Goal: Use online tool/utility: Utilize a website feature to perform a specific function

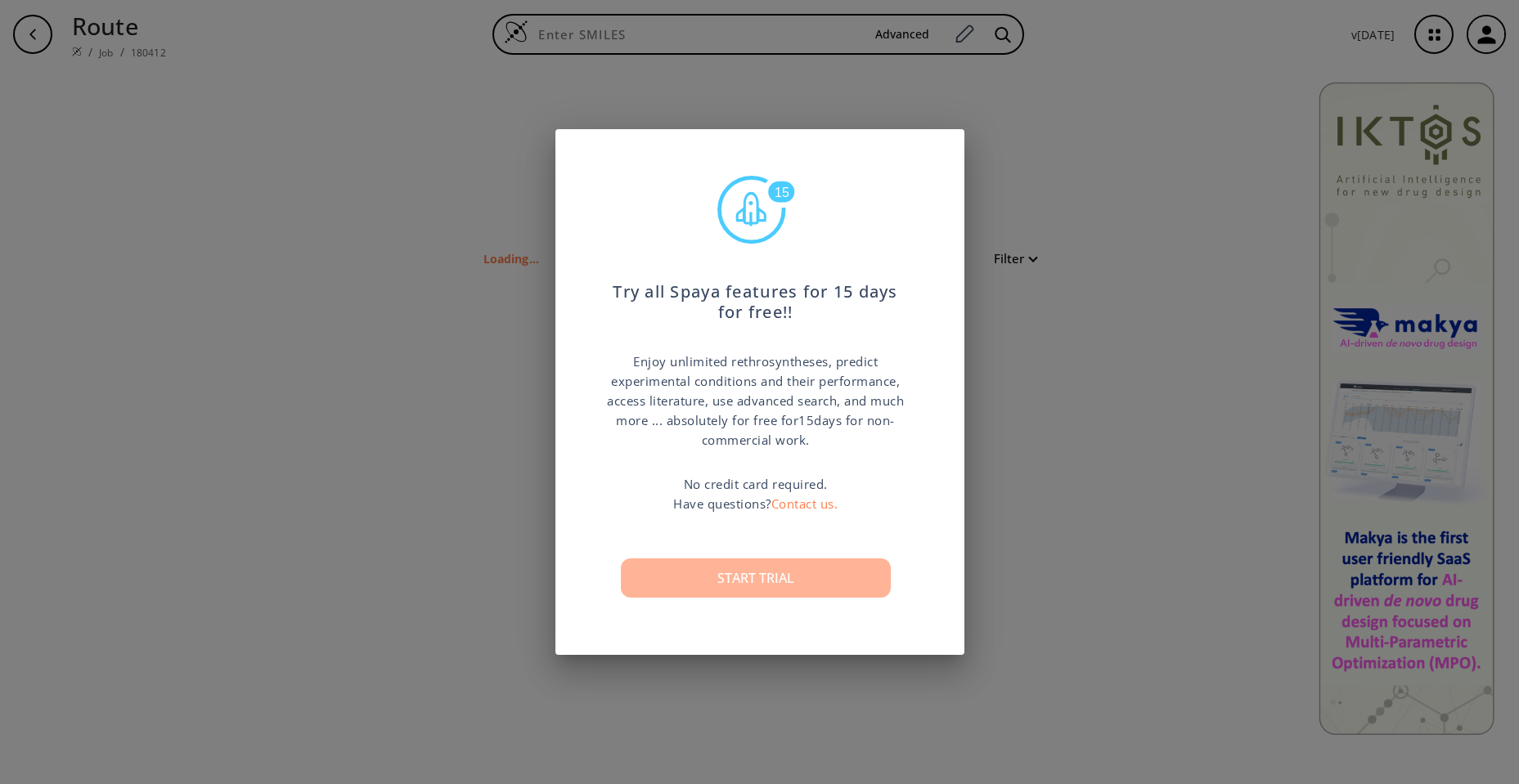
type input "O=C1(C3(=C(N(C)C2(=C1CC(C(=C)C)O2))C(OC)=CC=C3))"
click at [709, 590] on button "Start trial" at bounding box center [756, 578] width 270 height 40
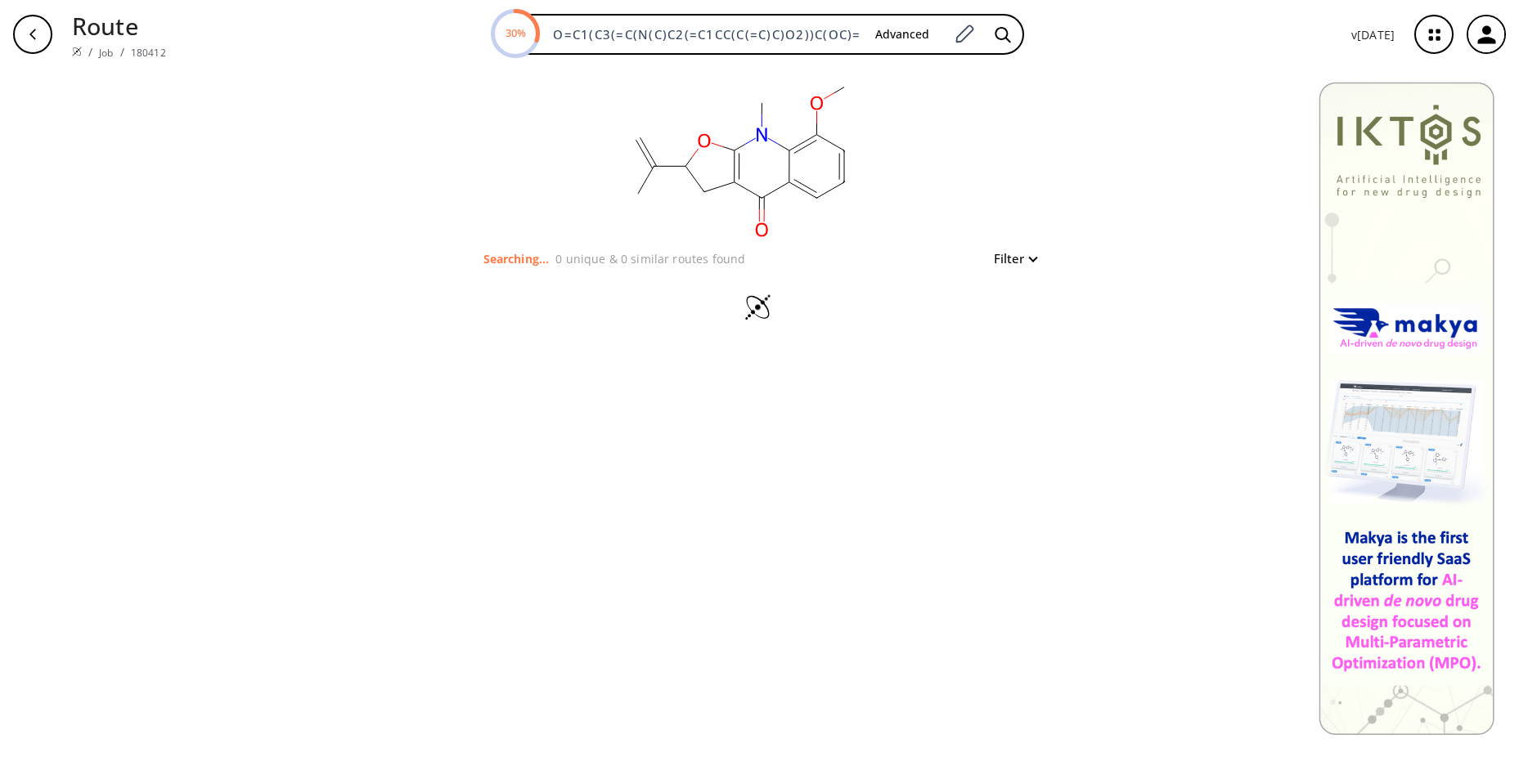
click at [754, 303] on icon at bounding box center [759, 309] width 57 height 31
click at [35, 12] on button "button" at bounding box center [33, 35] width 52 height 52
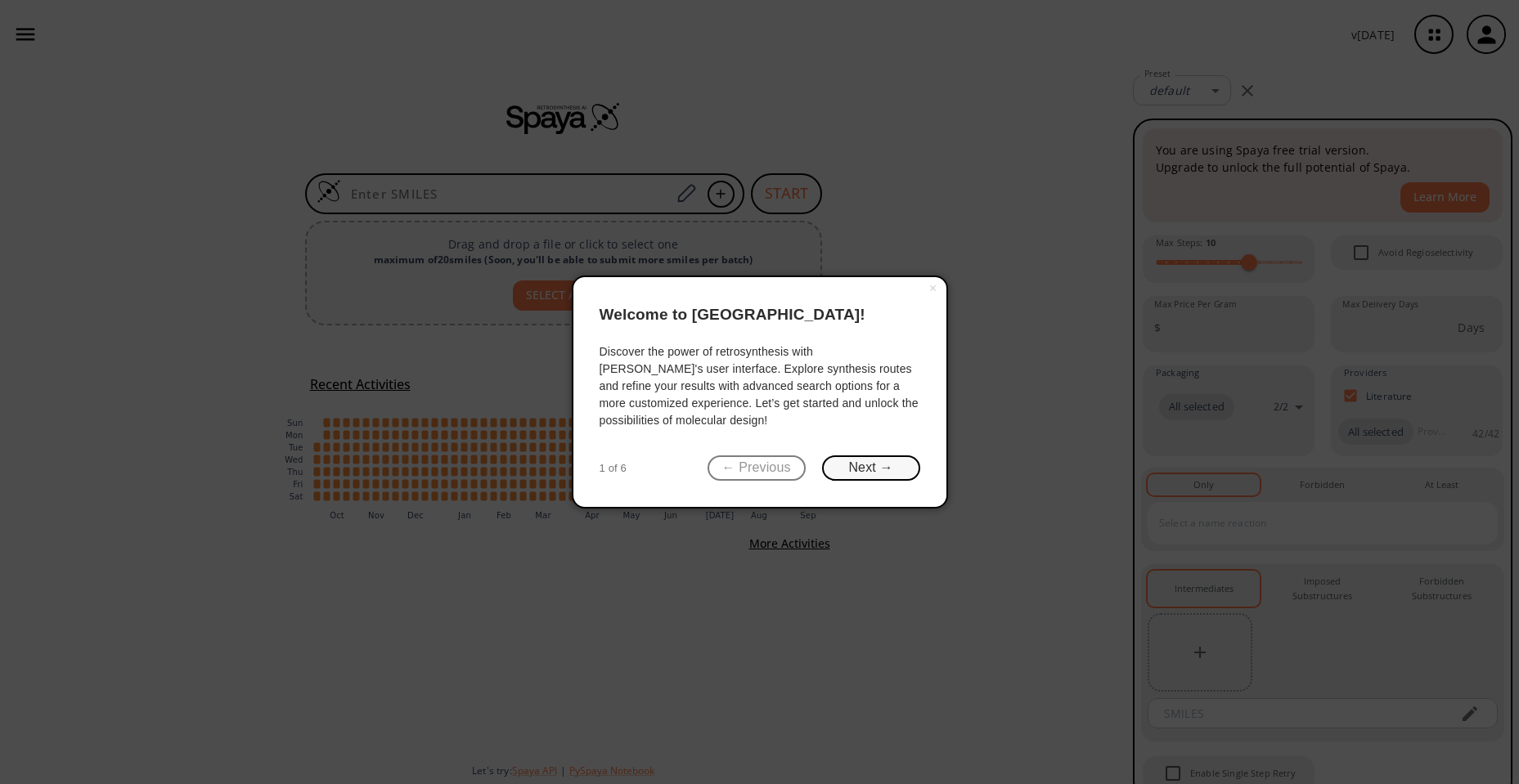
click at [898, 465] on button "Next →" at bounding box center [871, 468] width 98 height 25
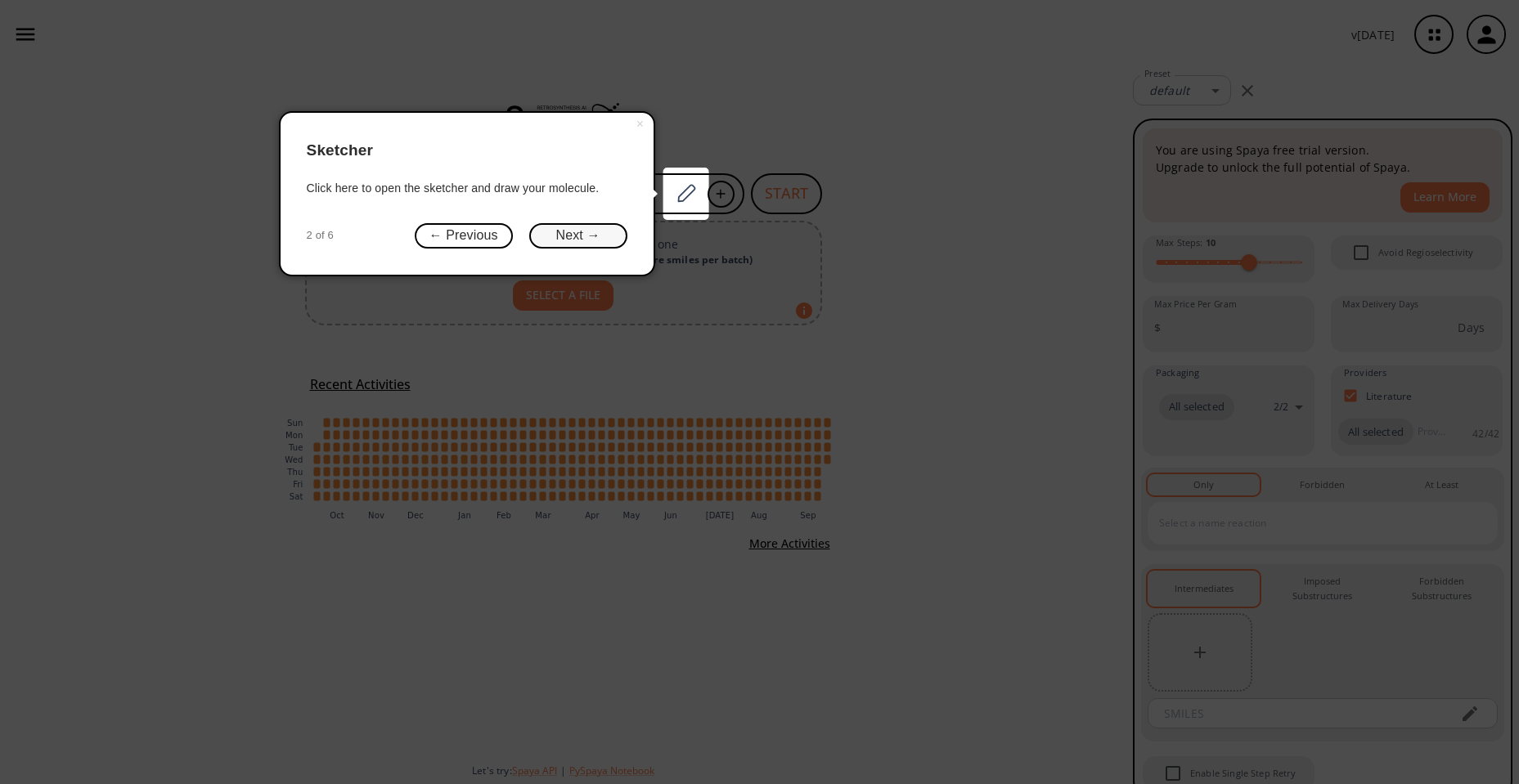
click at [582, 235] on button "Next →" at bounding box center [578, 236] width 98 height 25
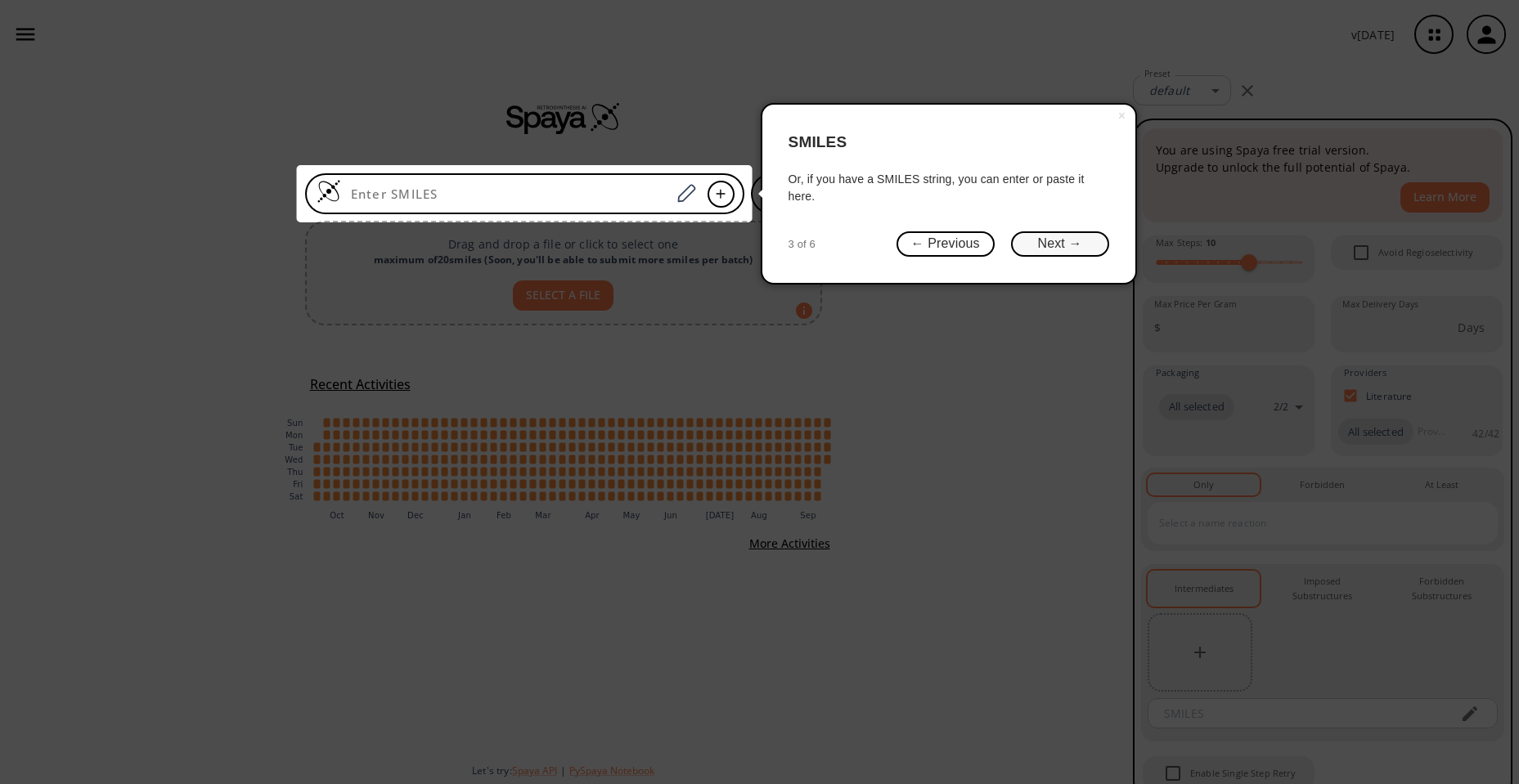
click at [1091, 246] on button "Next →" at bounding box center [1061, 244] width 98 height 25
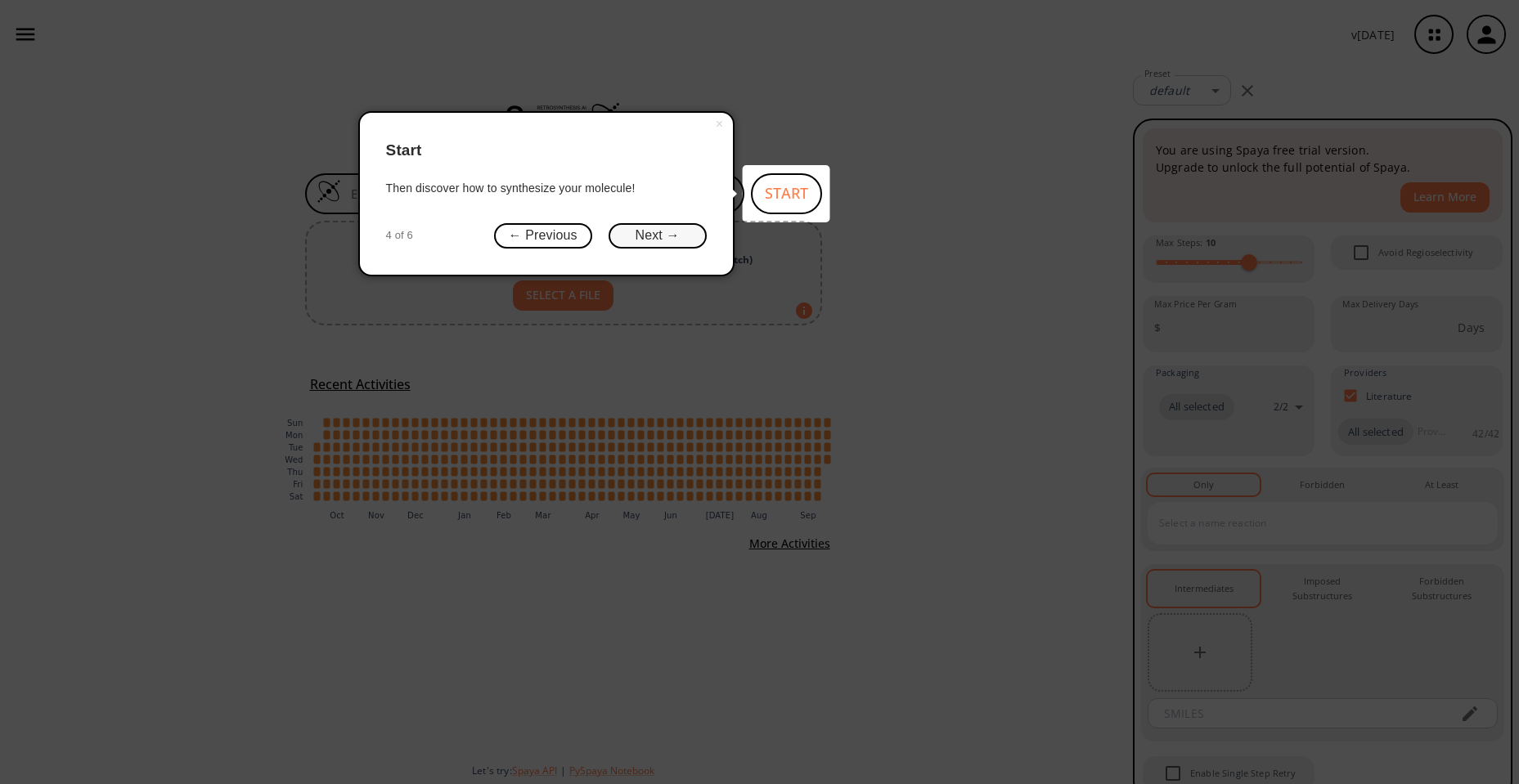
click at [646, 224] on button "Next →" at bounding box center [658, 236] width 98 height 25
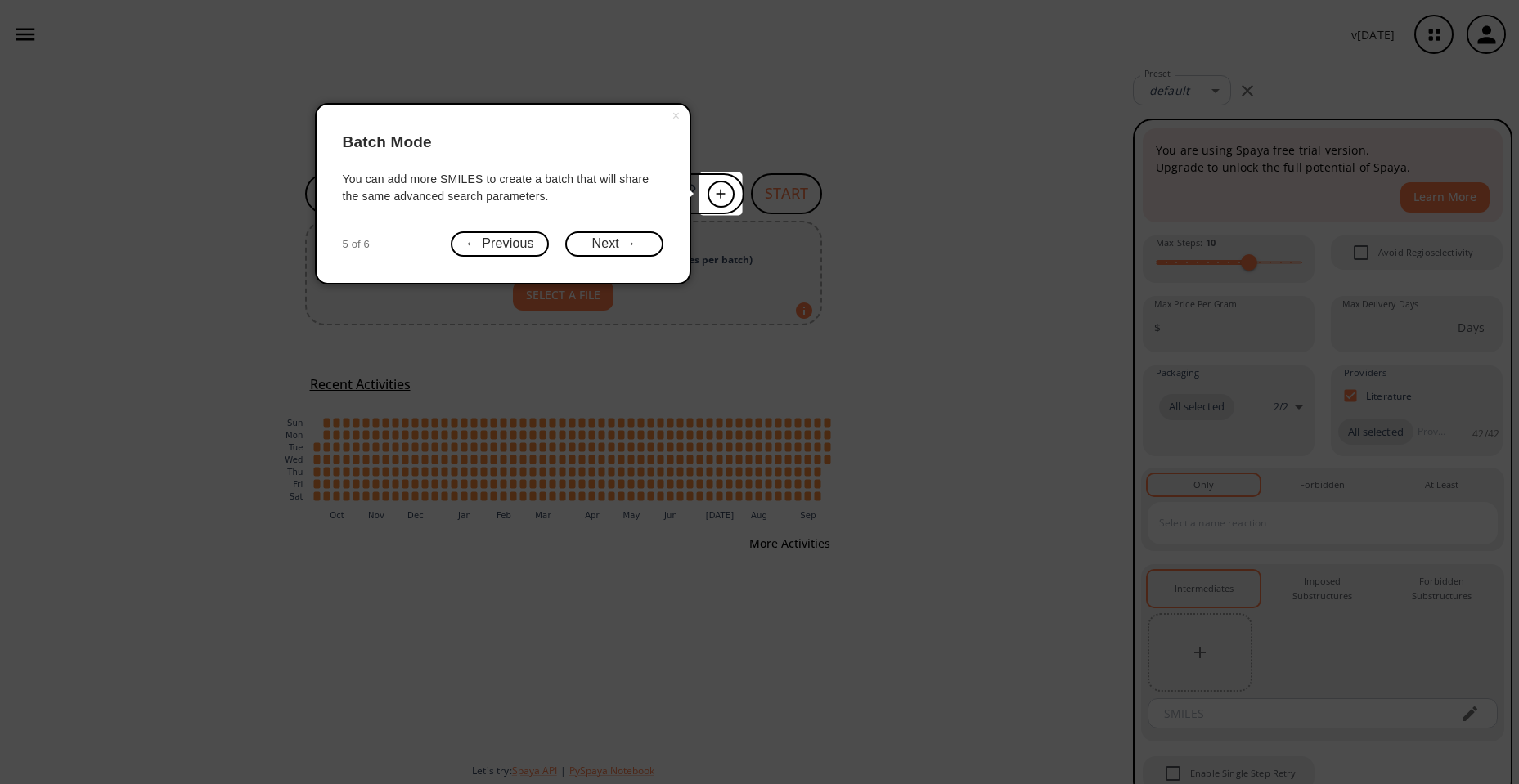
click at [638, 230] on div "× Batch Mode You can add more SMILES to create a batch that will share the same…" at bounding box center [503, 193] width 377 height 181
click at [645, 230] on div "× Batch Mode You can add more SMILES to create a batch that will share the same…" at bounding box center [503, 193] width 377 height 181
click at [631, 239] on button "Next →" at bounding box center [615, 244] width 98 height 25
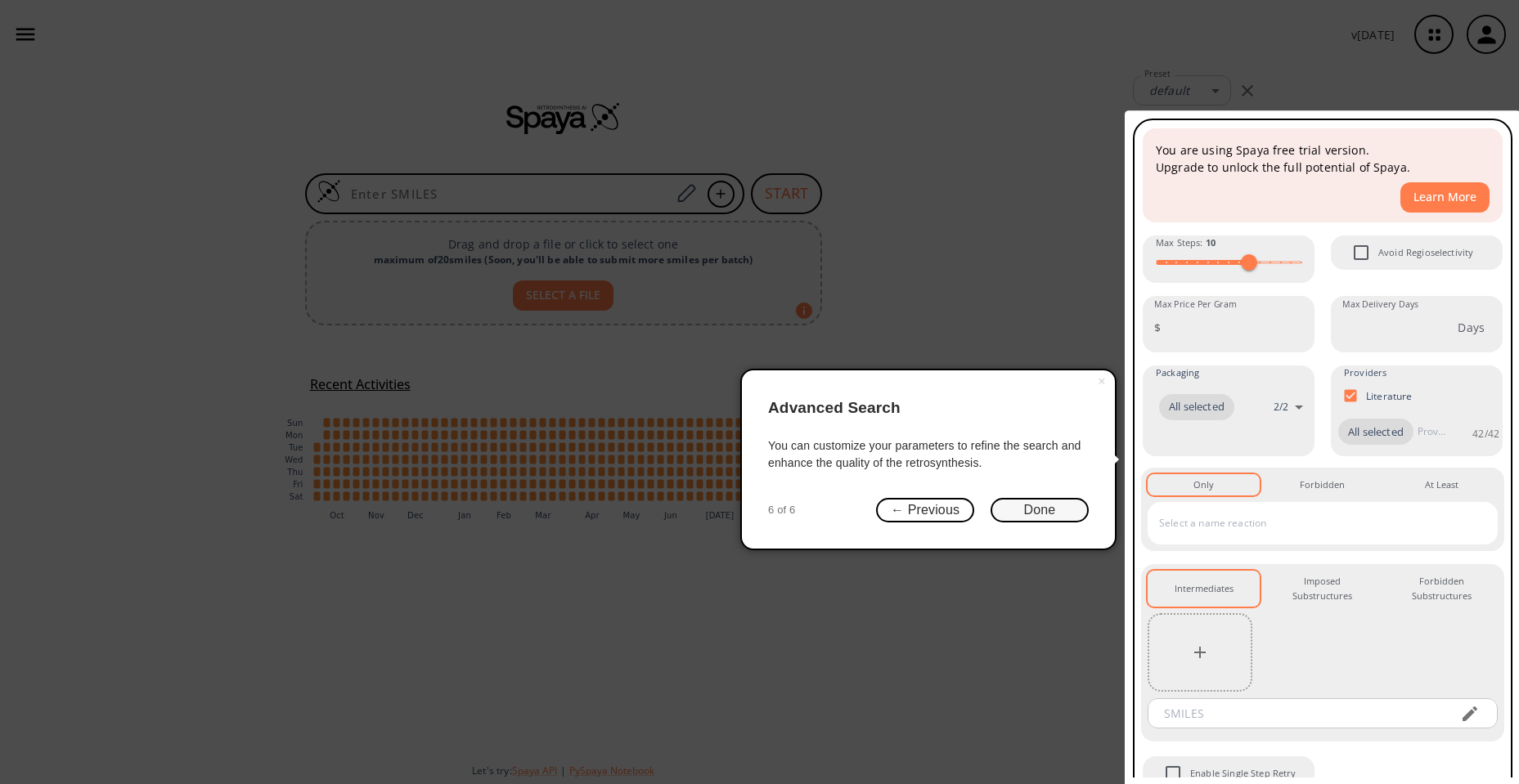
click at [1031, 517] on button "Done" at bounding box center [1039, 511] width 98 height 25
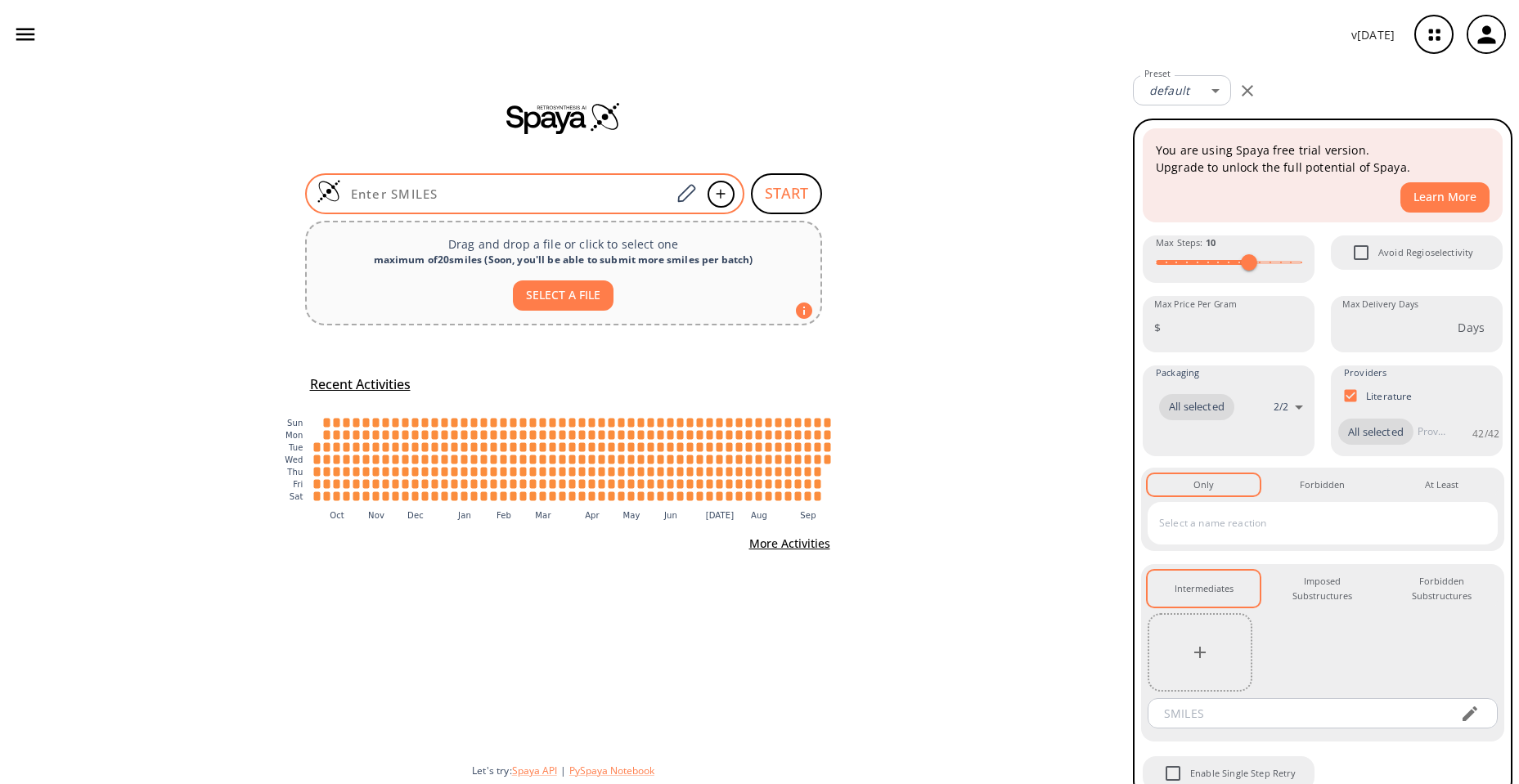
click at [441, 199] on input at bounding box center [506, 193] width 330 height 16
click at [681, 195] on icon at bounding box center [686, 192] width 18 height 18
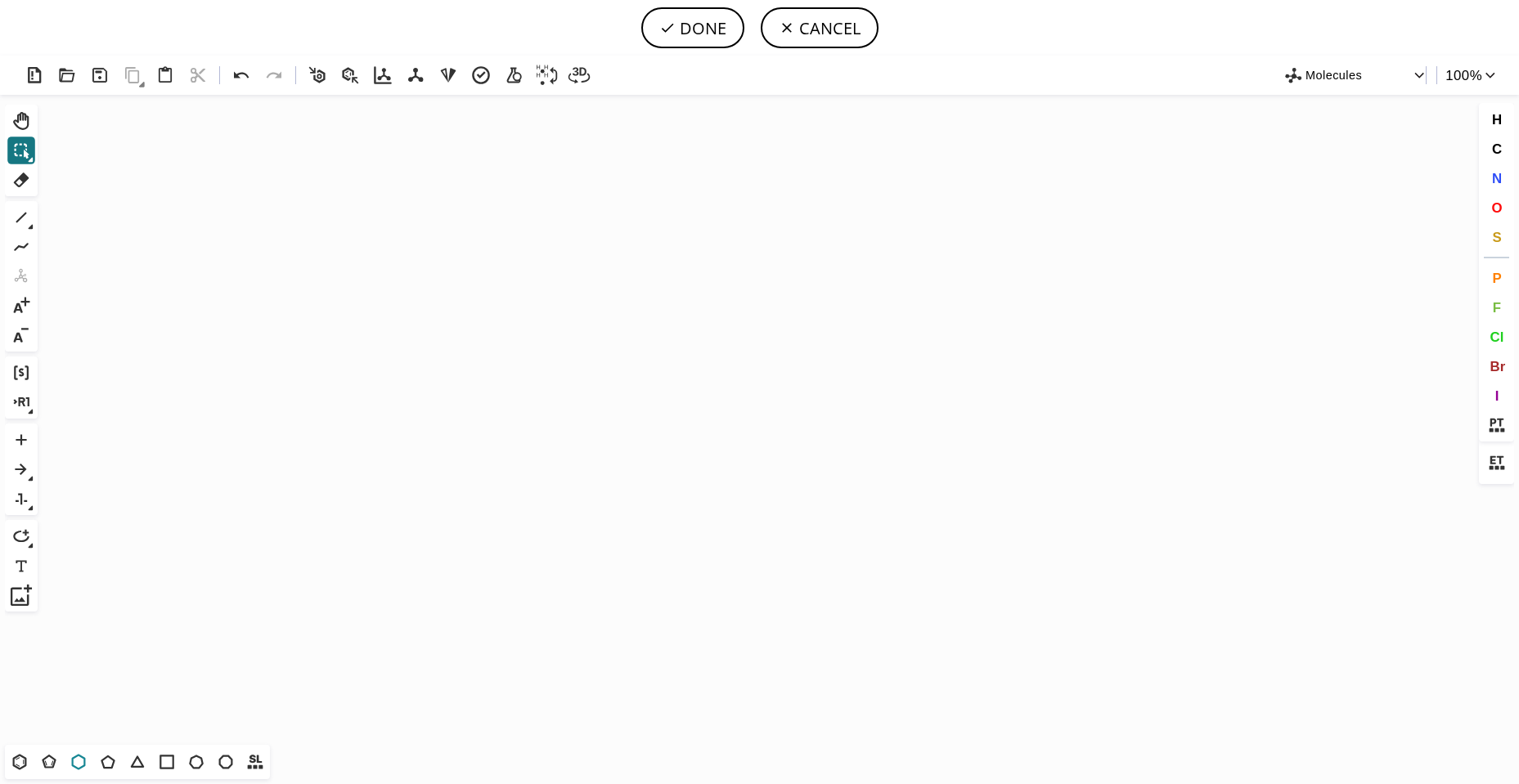
click at [68, 761] on icon at bounding box center [78, 761] width 21 height 21
click at [285, 381] on icon "Created with [PERSON_NAME] 2.3.0" at bounding box center [759, 419] width 1431 height 650
click at [27, 214] on icon at bounding box center [21, 217] width 21 height 21
drag, startPoint x: 404, startPoint y: 319, endPoint x: 442, endPoint y: 354, distance: 51.7
drag, startPoint x: 374, startPoint y: 365, endPoint x: 393, endPoint y: 368, distance: 19.2
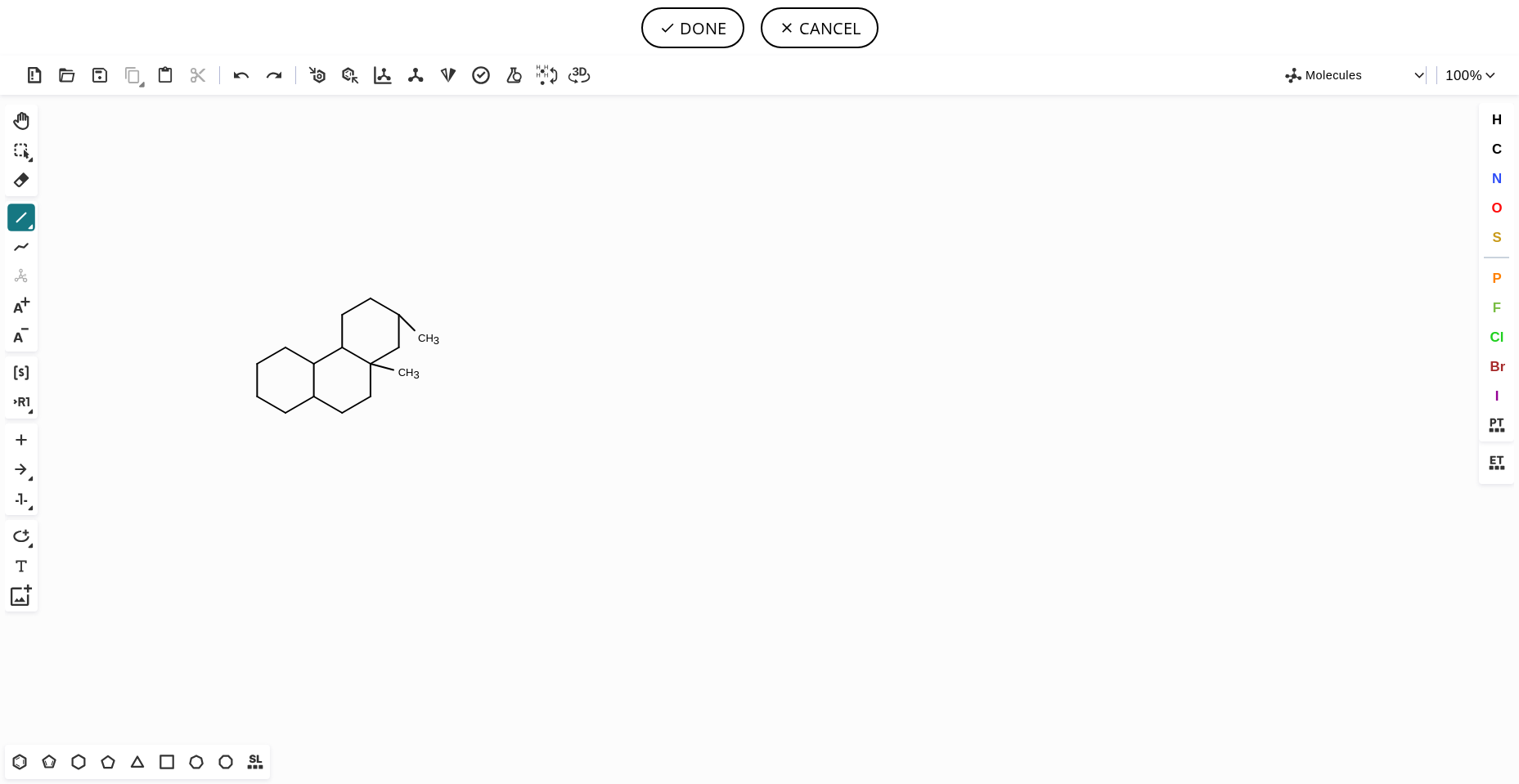
drag, startPoint x: 371, startPoint y: 366, endPoint x: 397, endPoint y: 373, distance: 26.9
drag, startPoint x: 397, startPoint y: 373, endPoint x: 420, endPoint y: 352, distance: 31.1
drag, startPoint x: 324, startPoint y: 370, endPoint x: 315, endPoint y: 351, distance: 21.0
drag, startPoint x: 273, startPoint y: 430, endPoint x: 303, endPoint y: 434, distance: 30.3
click at [24, 227] on icon at bounding box center [21, 217] width 21 height 21
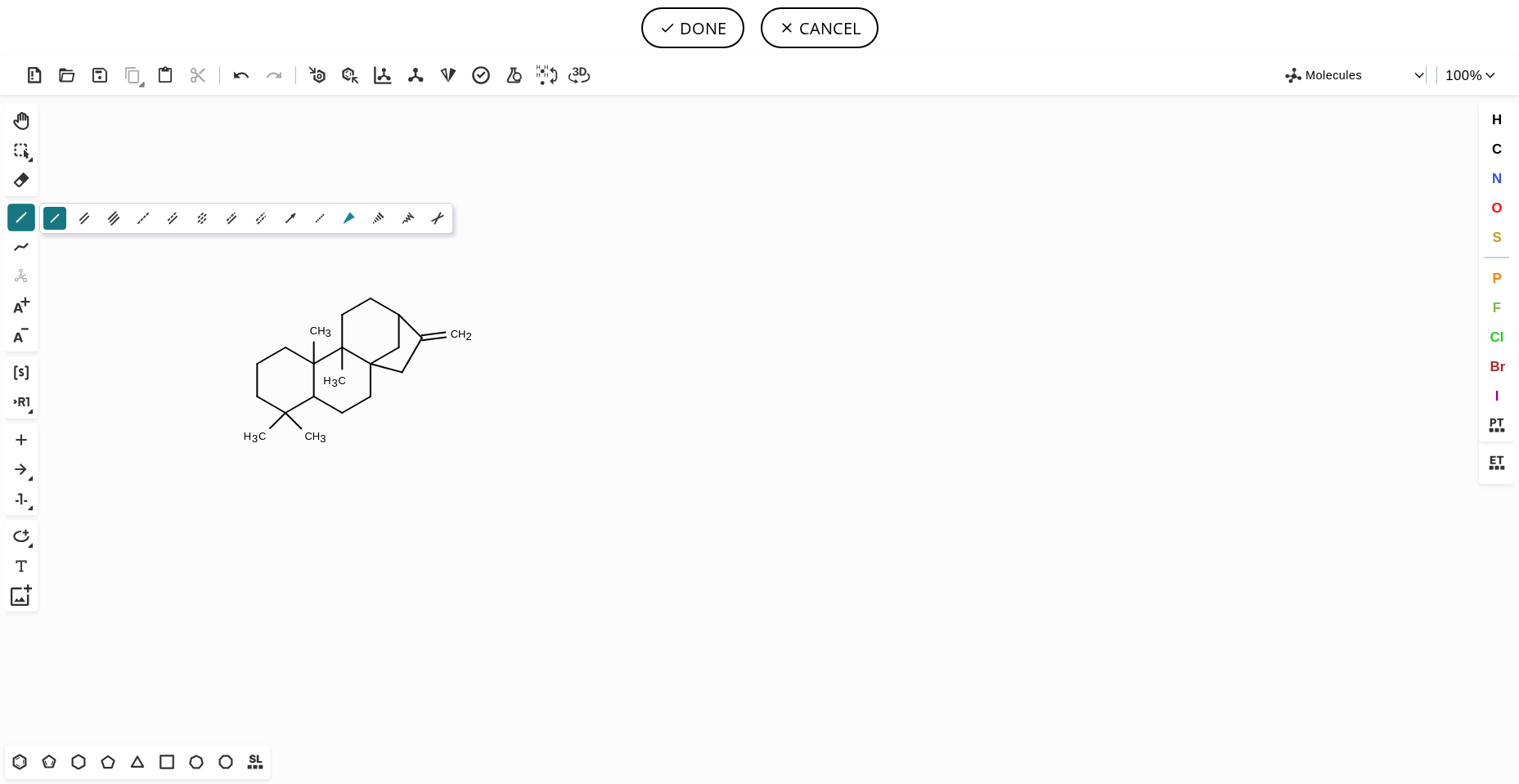
click at [350, 217] on icon at bounding box center [350, 219] width 12 height 12
click at [31, 224] on icon at bounding box center [30, 226] width 6 height 6
click at [389, 219] on button "1" at bounding box center [378, 218] width 23 height 23
type input "co2h"
click at [30, 220] on icon at bounding box center [21, 217] width 21 height 21
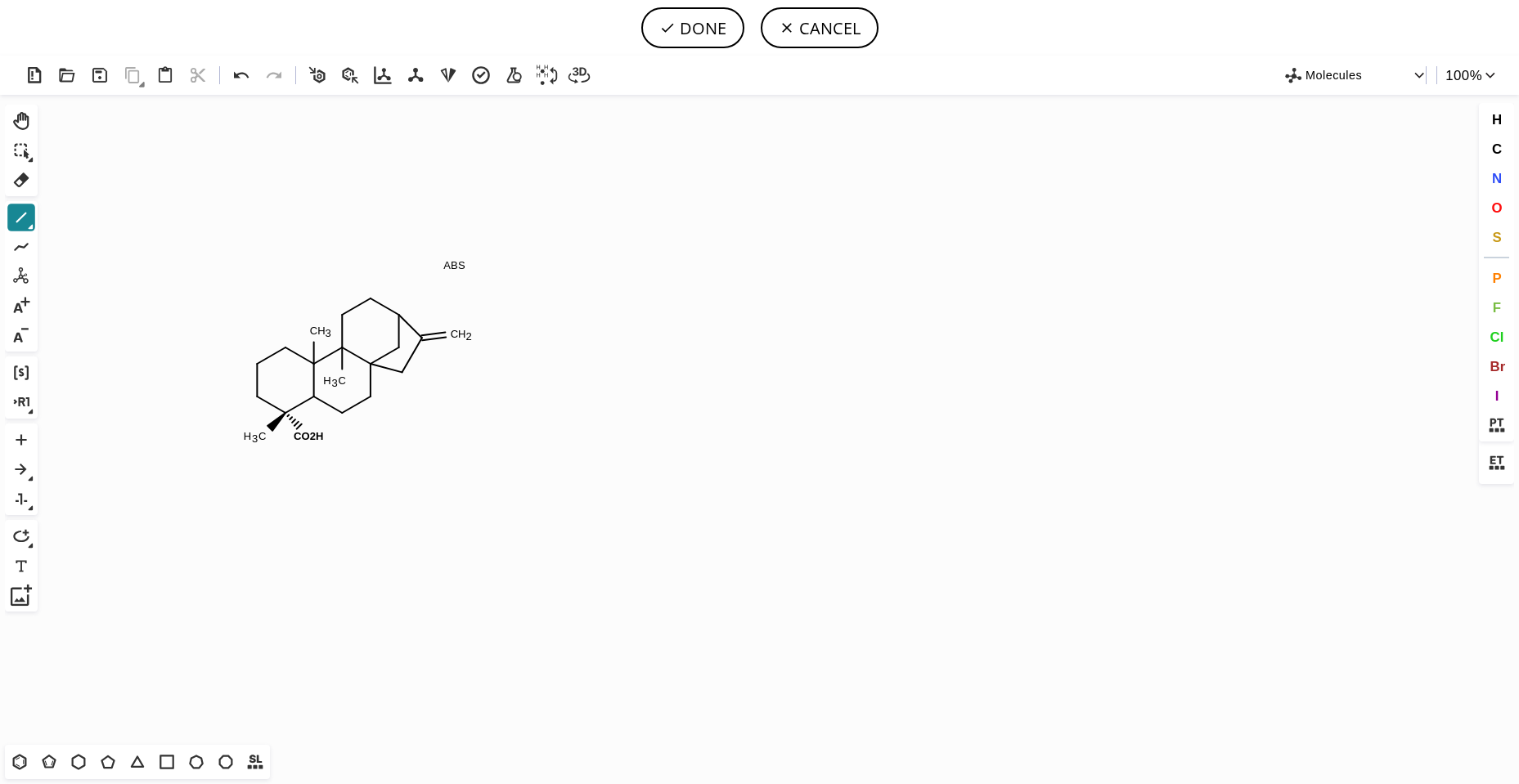
click at [35, 224] on button "1" at bounding box center [21, 217] width 28 height 28
click at [355, 225] on icon at bounding box center [349, 218] width 18 height 18
click at [1497, 123] on span "H" at bounding box center [1496, 119] width 10 height 15
click at [340, 381] on tspan "H" at bounding box center [340, 381] width 8 height 13
click at [31, 228] on icon at bounding box center [31, 227] width 5 height 5
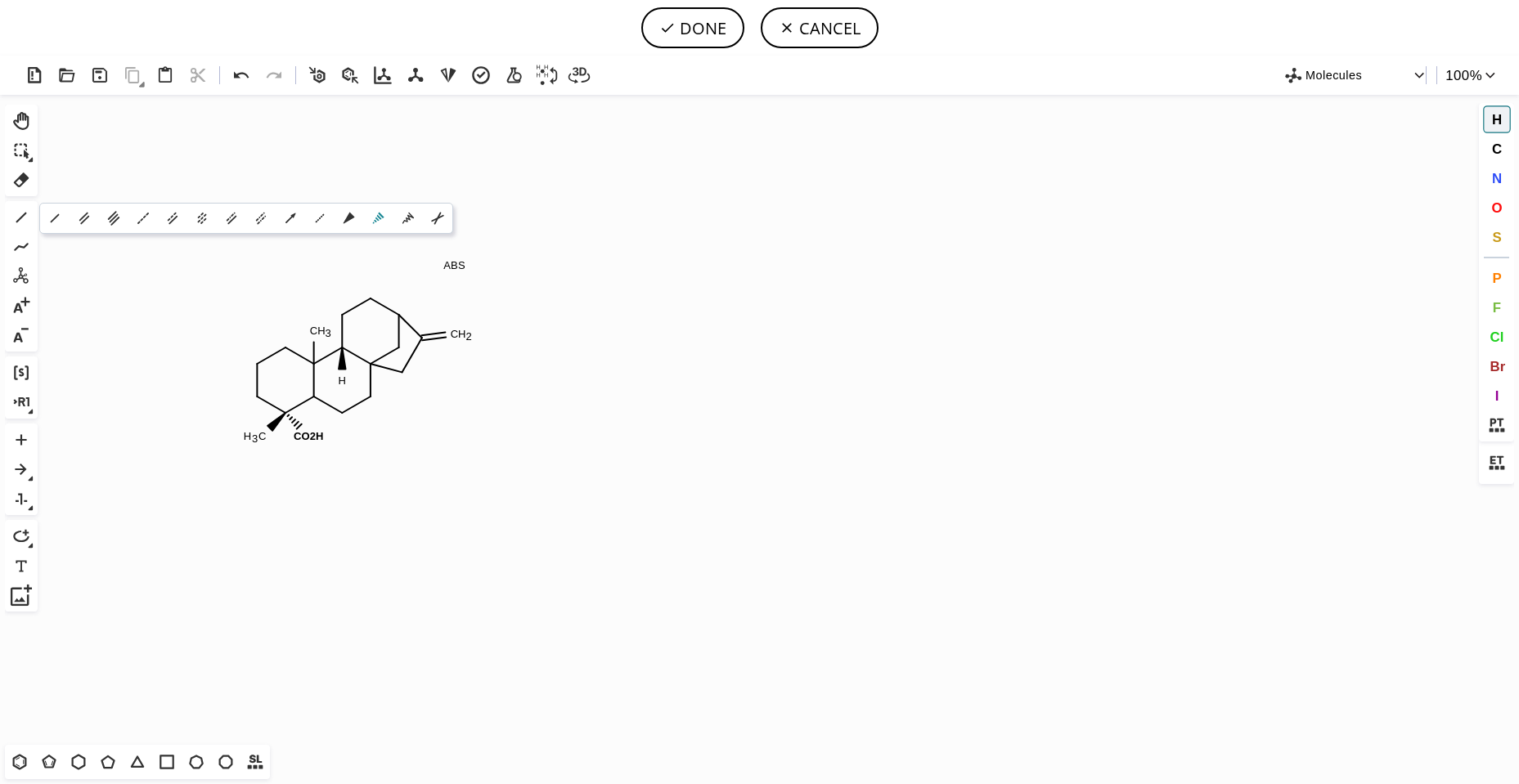
click at [378, 220] on icon at bounding box center [379, 219] width 12 height 12
click at [31, 224] on icon at bounding box center [21, 217] width 21 height 21
click at [352, 224] on icon at bounding box center [349, 218] width 18 height 18
click at [22, 250] on icon at bounding box center [21, 246] width 21 height 21
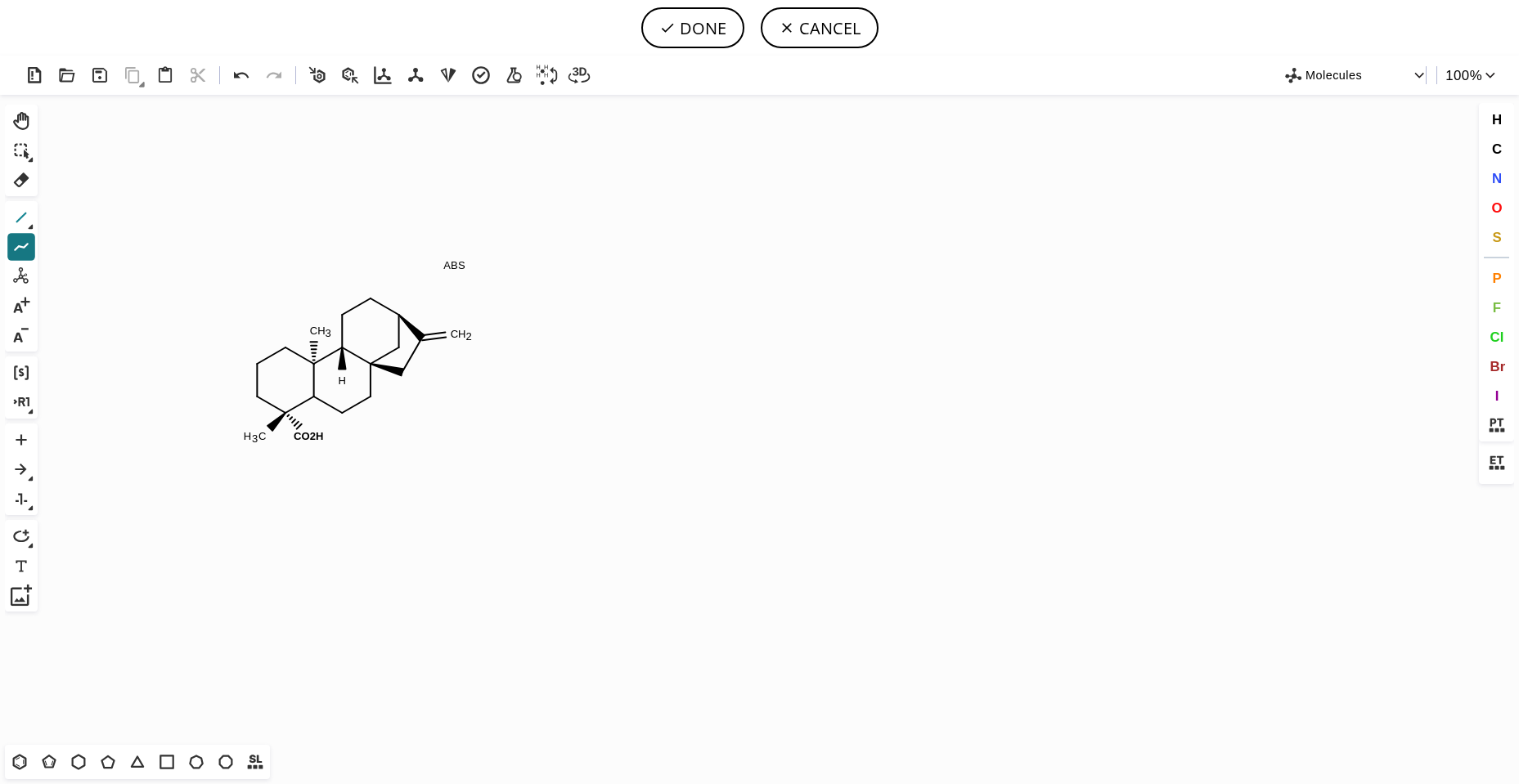
click at [16, 220] on icon at bounding box center [21, 217] width 21 height 21
click at [686, 26] on button "DONE" at bounding box center [693, 28] width 103 height 41
type input "C1C[C@](C(=O)O)(C)C2CC[C@]34CC(=C)[C@H](CC[C@@]3([H])[C@]2(C)C1)C4"
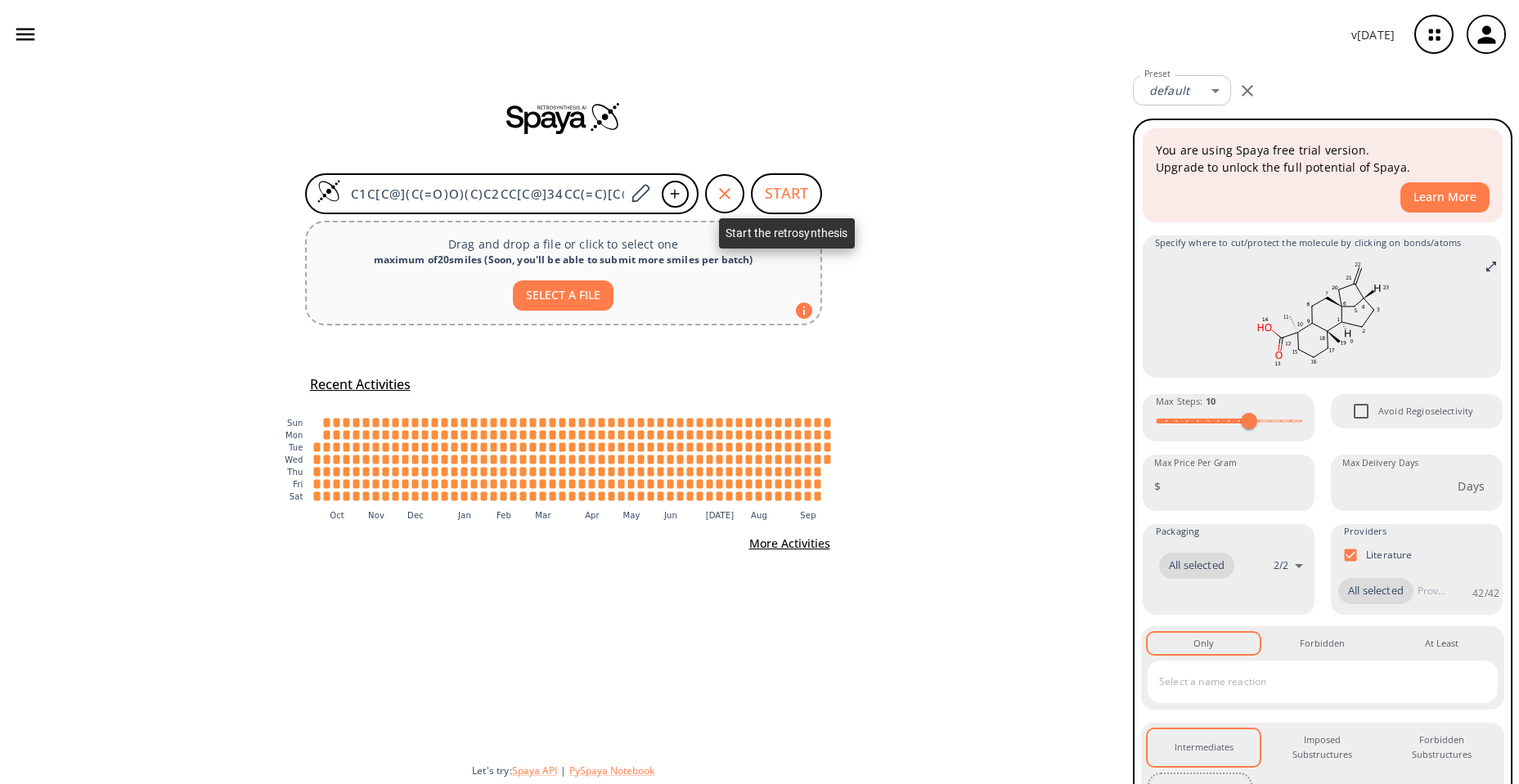
click at [802, 197] on button "START" at bounding box center [786, 193] width 71 height 41
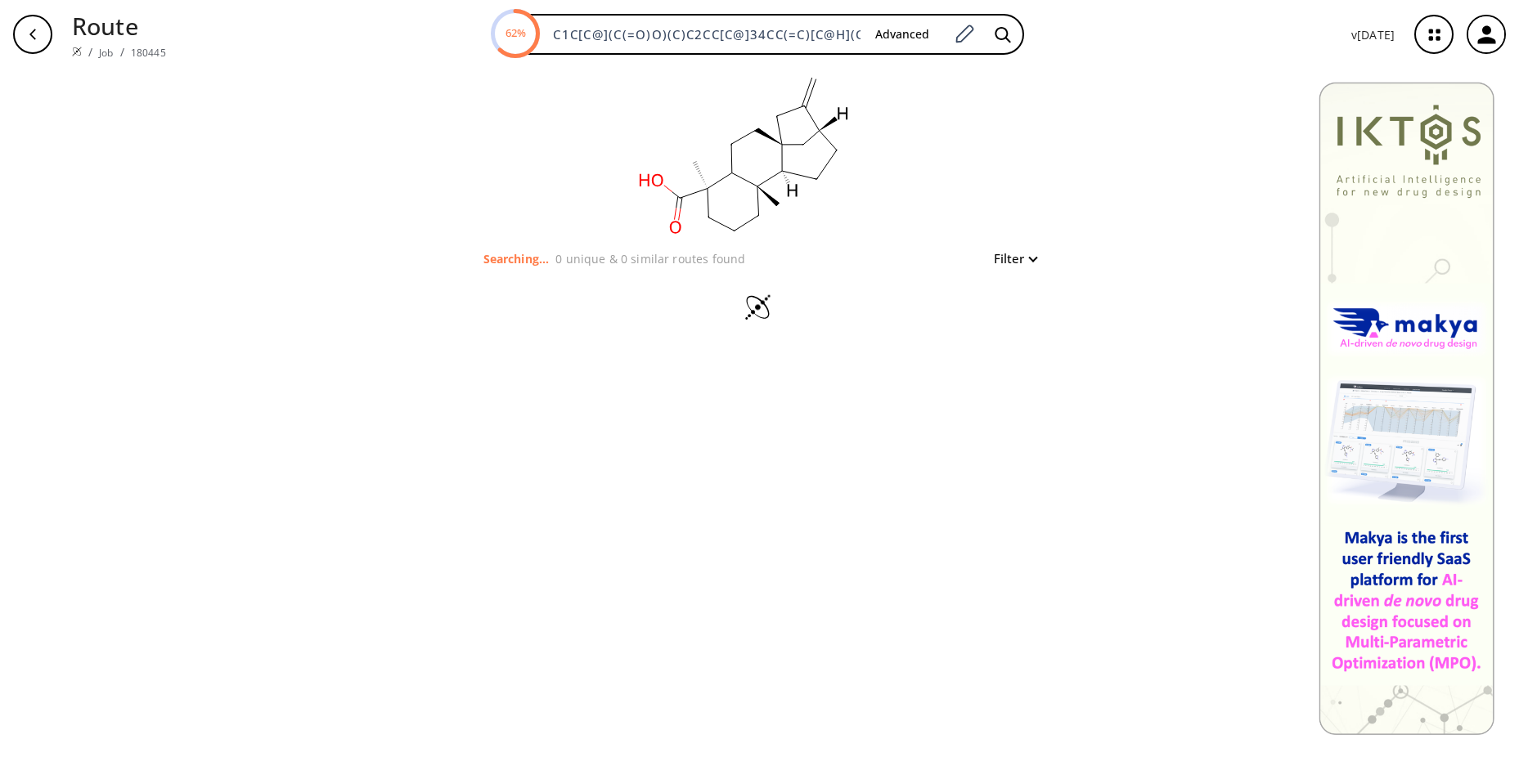
click at [1033, 270] on div at bounding box center [760, 309] width 566 height 82
click at [1026, 268] on div at bounding box center [760, 309] width 566 height 82
click at [1031, 261] on button "Filter" at bounding box center [1011, 258] width 52 height 13
click at [1031, 261] on div at bounding box center [759, 392] width 1519 height 784
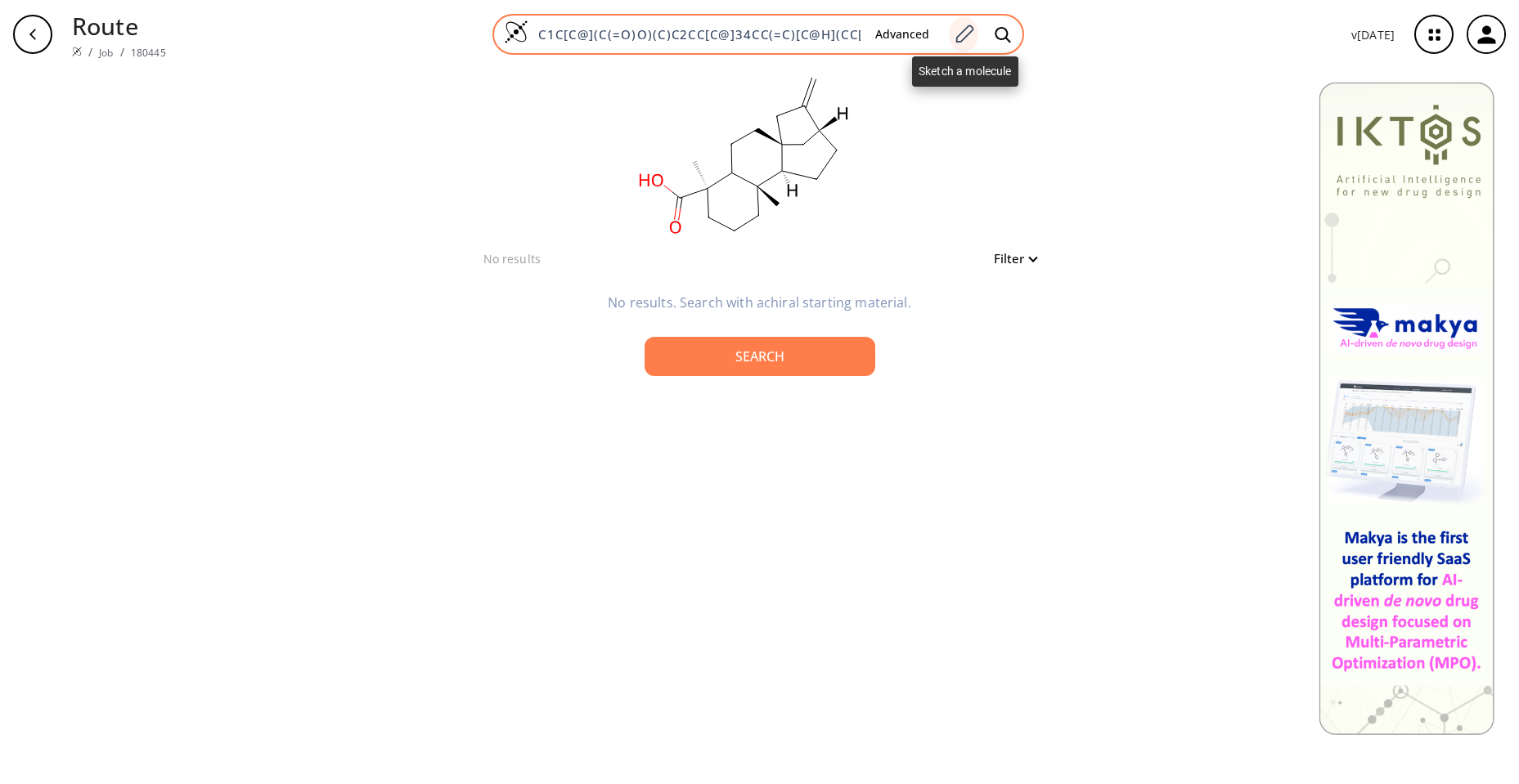
click at [975, 39] on icon at bounding box center [964, 34] width 22 height 21
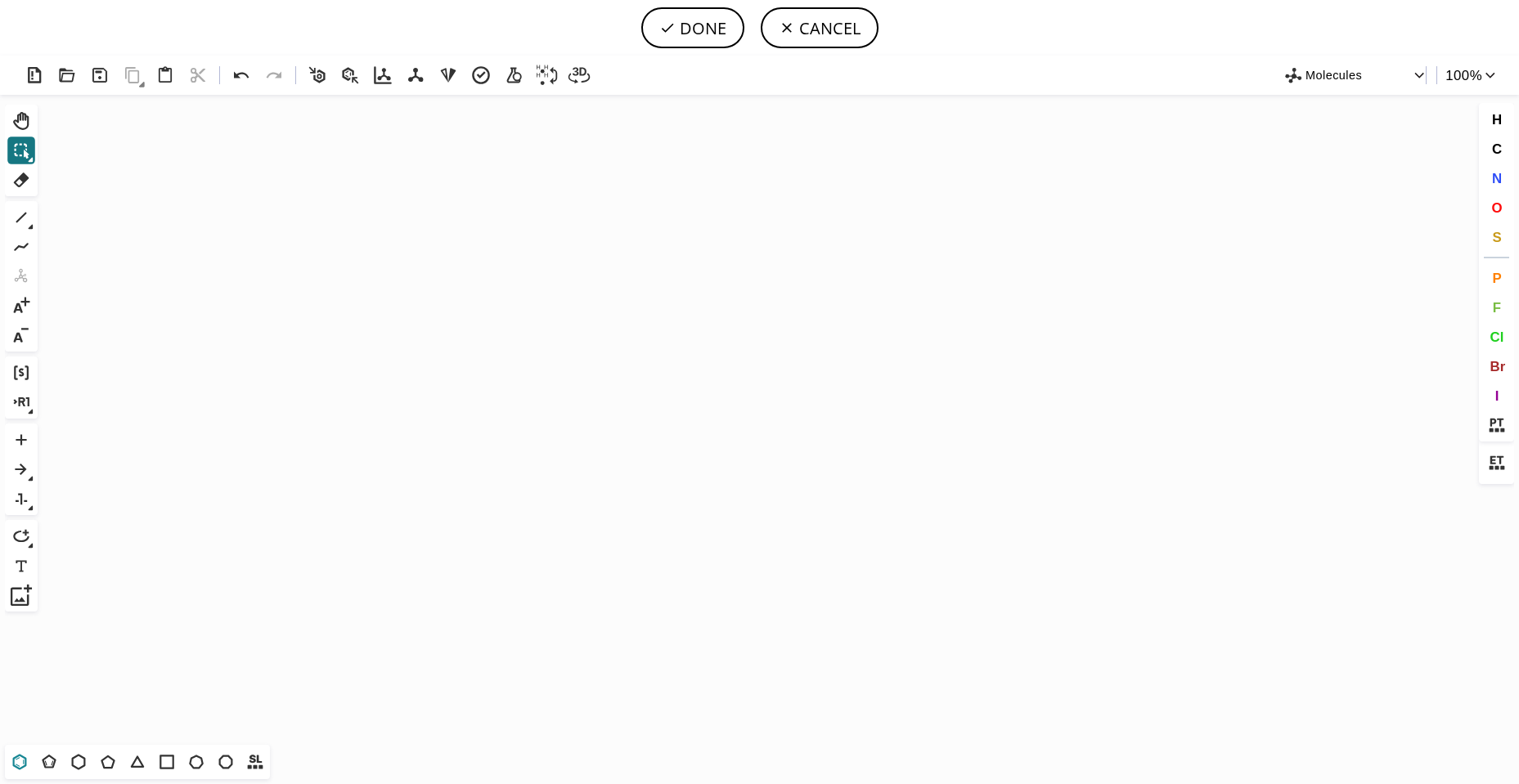
click at [20, 759] on icon at bounding box center [19, 761] width 21 height 21
click at [587, 387] on icon "Created with [PERSON_NAME] 2.3.0" at bounding box center [759, 419] width 1431 height 650
click at [31, 224] on icon at bounding box center [30, 226] width 6 height 6
click at [29, 224] on icon at bounding box center [21, 217] width 21 height 21
click at [1498, 186] on button "N" at bounding box center [1497, 178] width 28 height 28
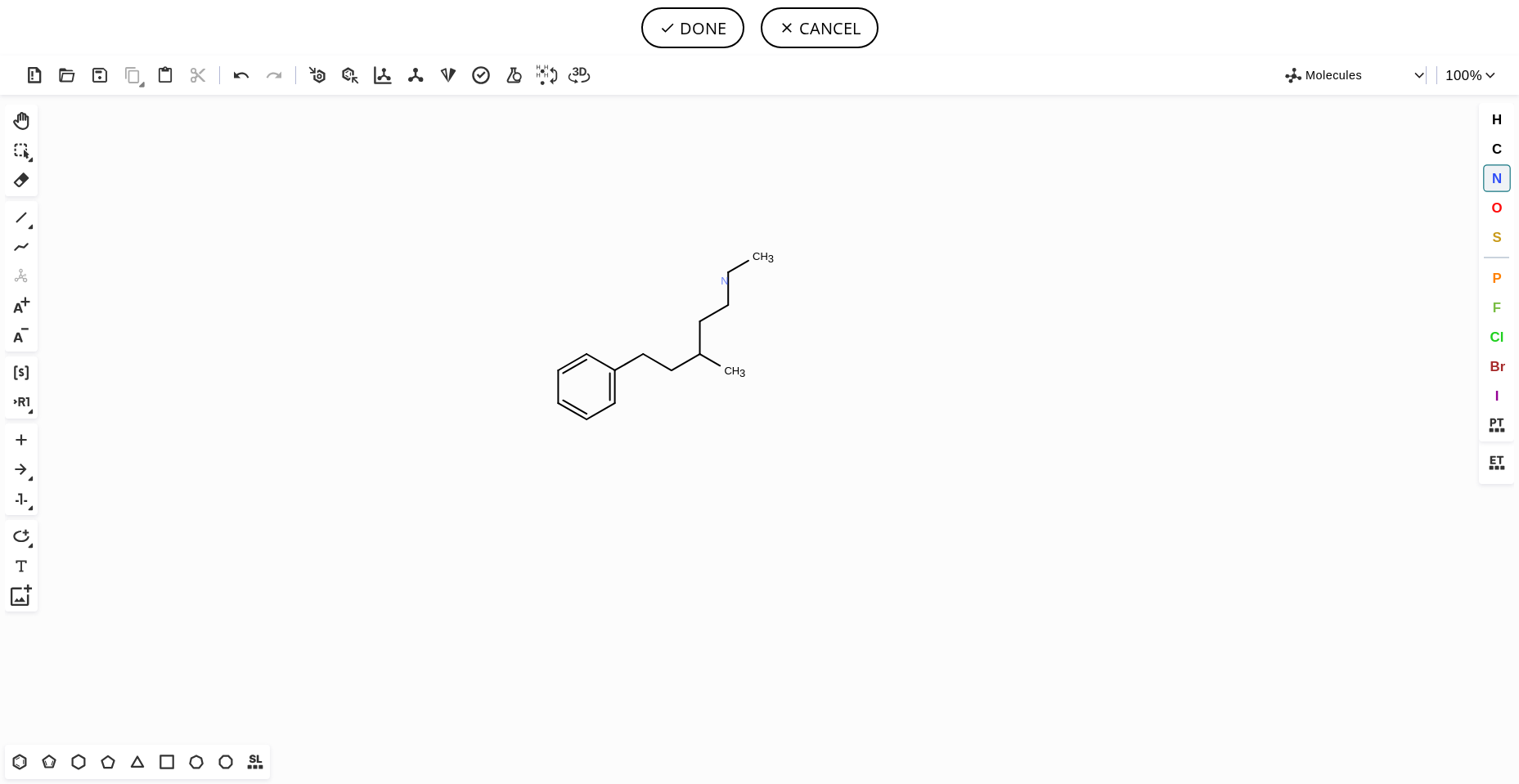
click at [724, 278] on tspan "N" at bounding box center [725, 281] width 8 height 13
click at [15, 224] on icon at bounding box center [21, 217] width 21 height 21
click at [1508, 203] on button "O" at bounding box center [1497, 208] width 28 height 28
click at [648, 322] on tspan "O" at bounding box center [648, 322] width 8 height 13
click at [24, 227] on icon at bounding box center [21, 217] width 21 height 21
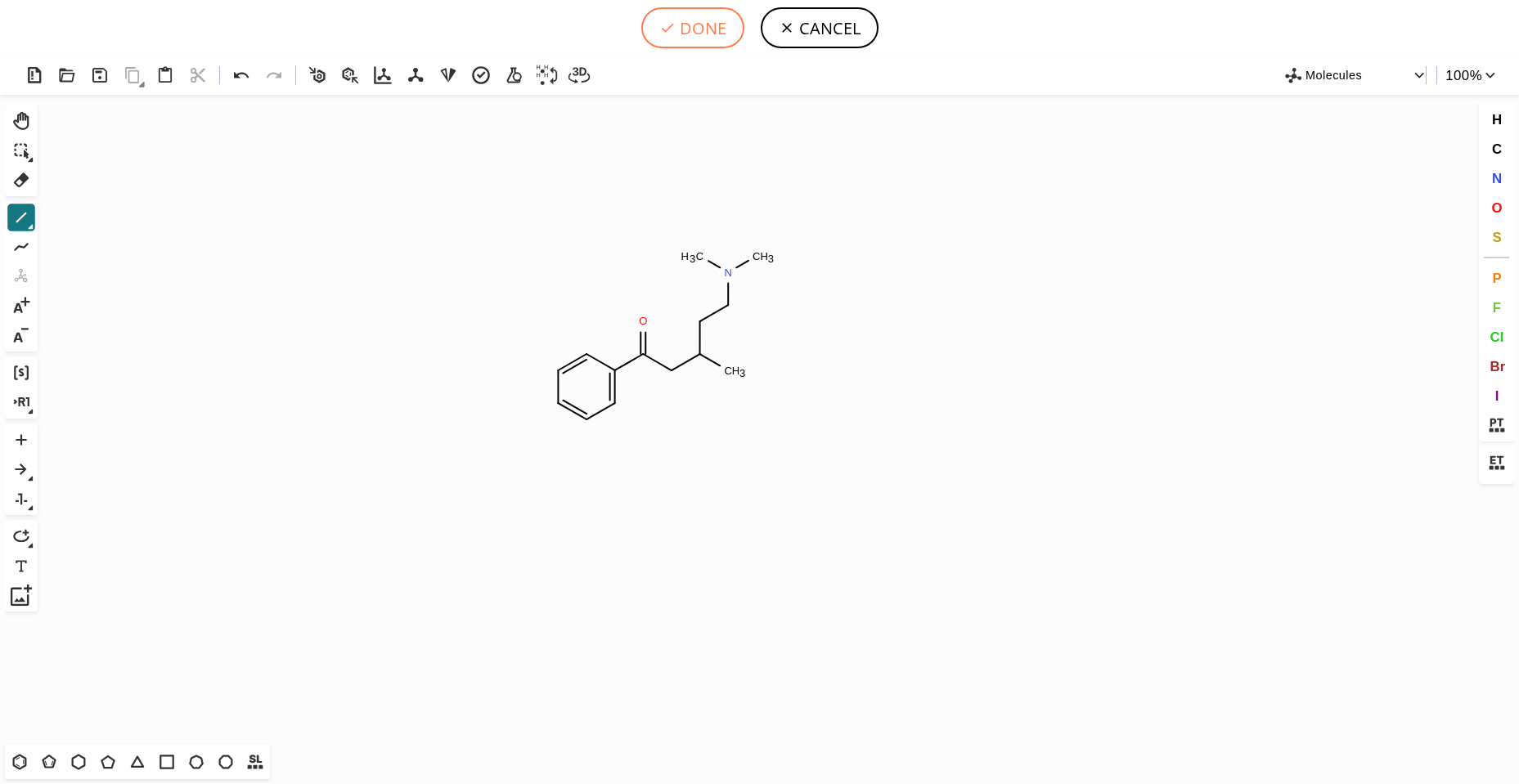
click at [662, 26] on icon at bounding box center [667, 27] width 16 height 16
type input "C1C=CC=C(C(=O)CC(CCN(C)C)C)C=1"
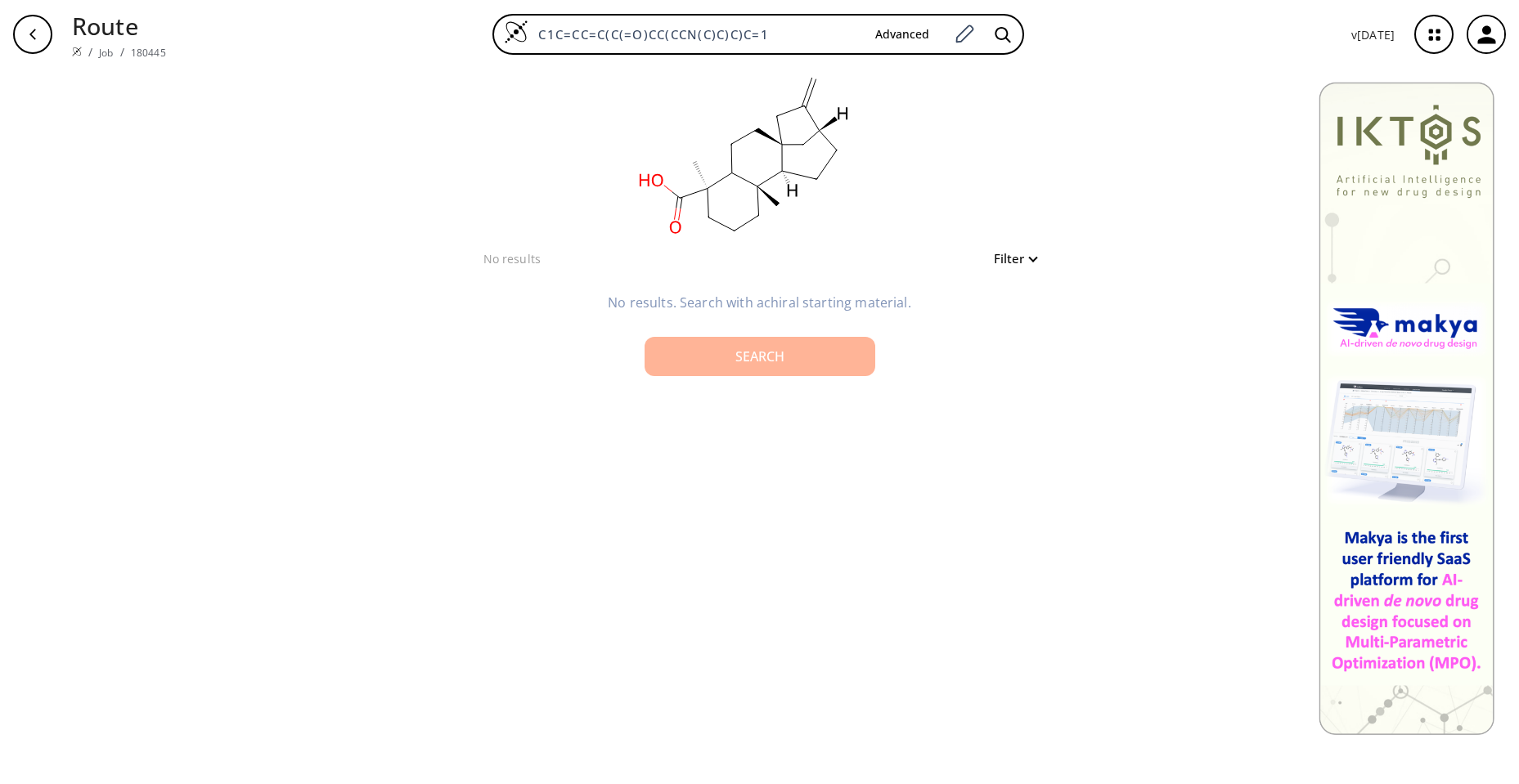
click at [791, 338] on button "Search" at bounding box center [759, 356] width 231 height 40
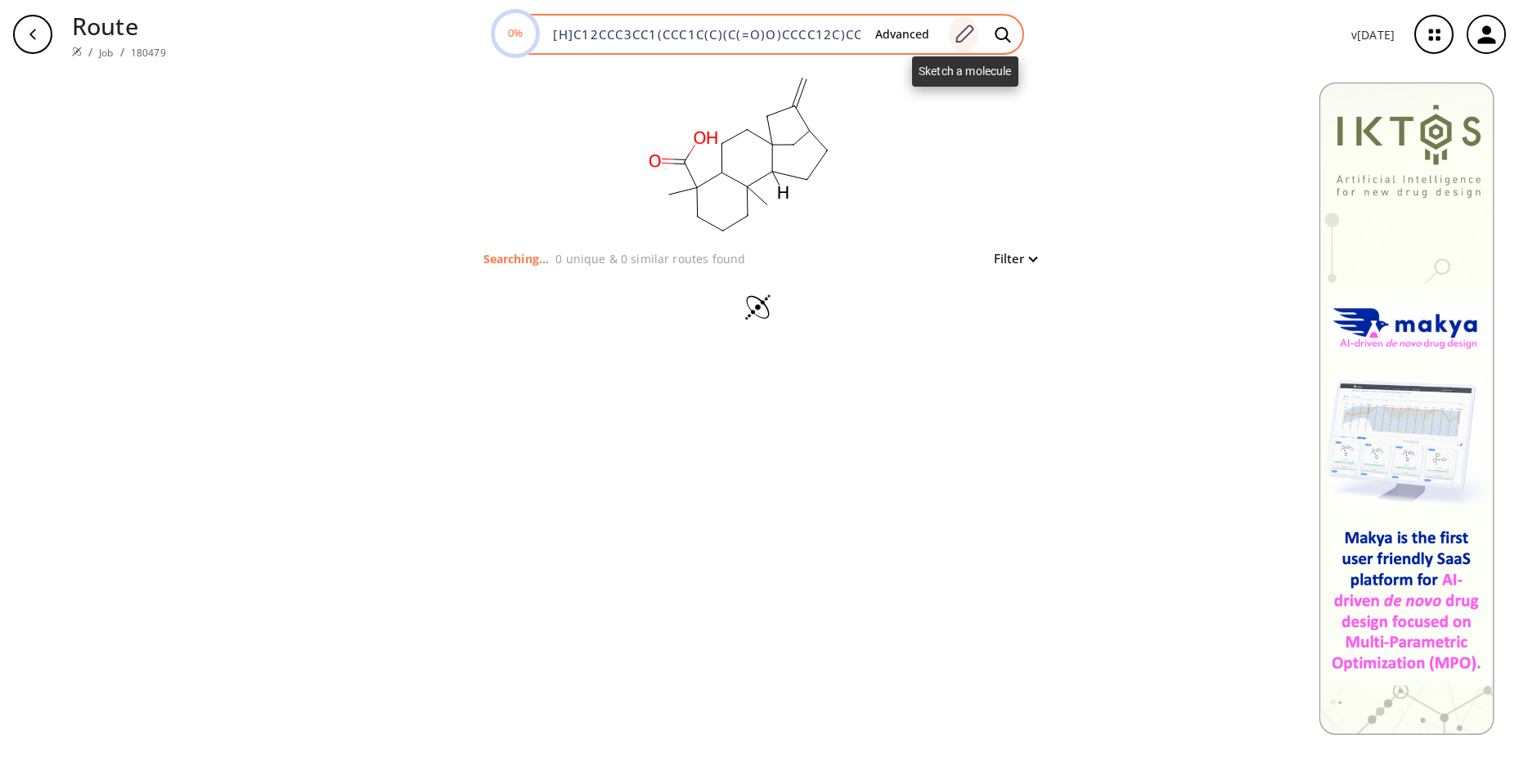
click at [970, 39] on icon at bounding box center [964, 34] width 22 height 21
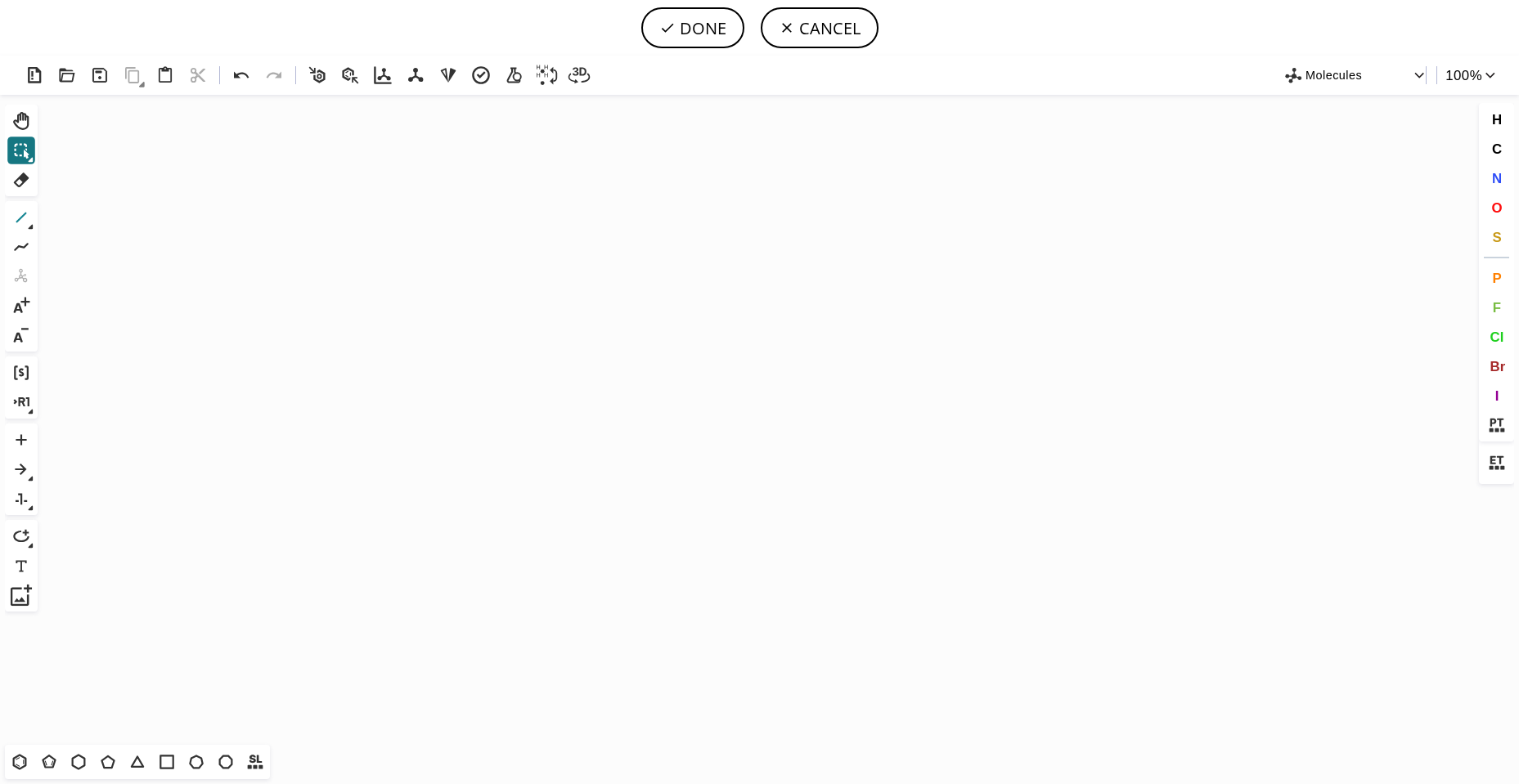
click at [27, 219] on icon at bounding box center [21, 217] width 21 height 21
click at [504, 450] on icon "Created with [PERSON_NAME] 2.3.0" at bounding box center [759, 419] width 1431 height 650
click at [1501, 176] on span "N" at bounding box center [1496, 178] width 10 height 15
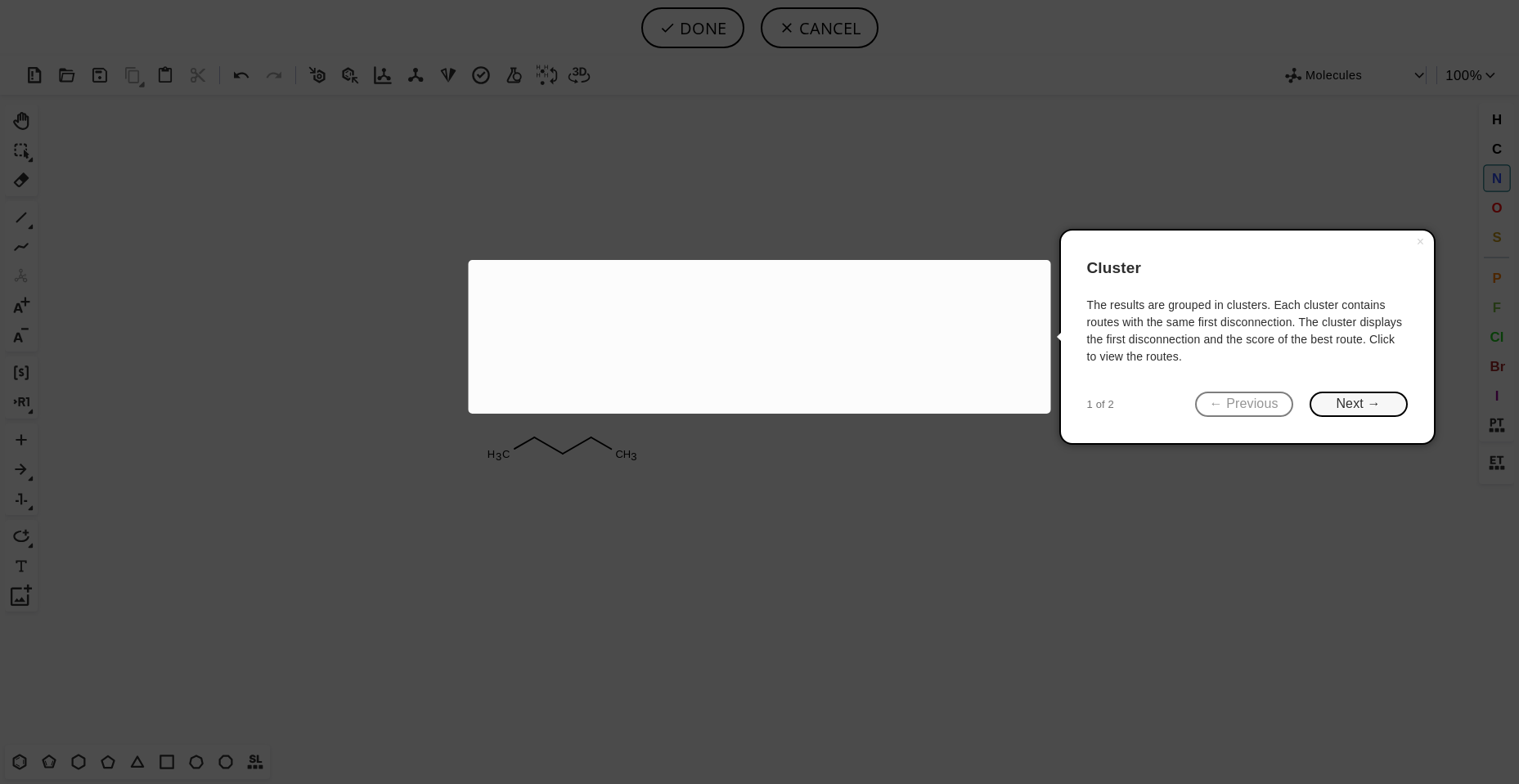
click at [1355, 409] on button "Next →" at bounding box center [1359, 404] width 98 height 25
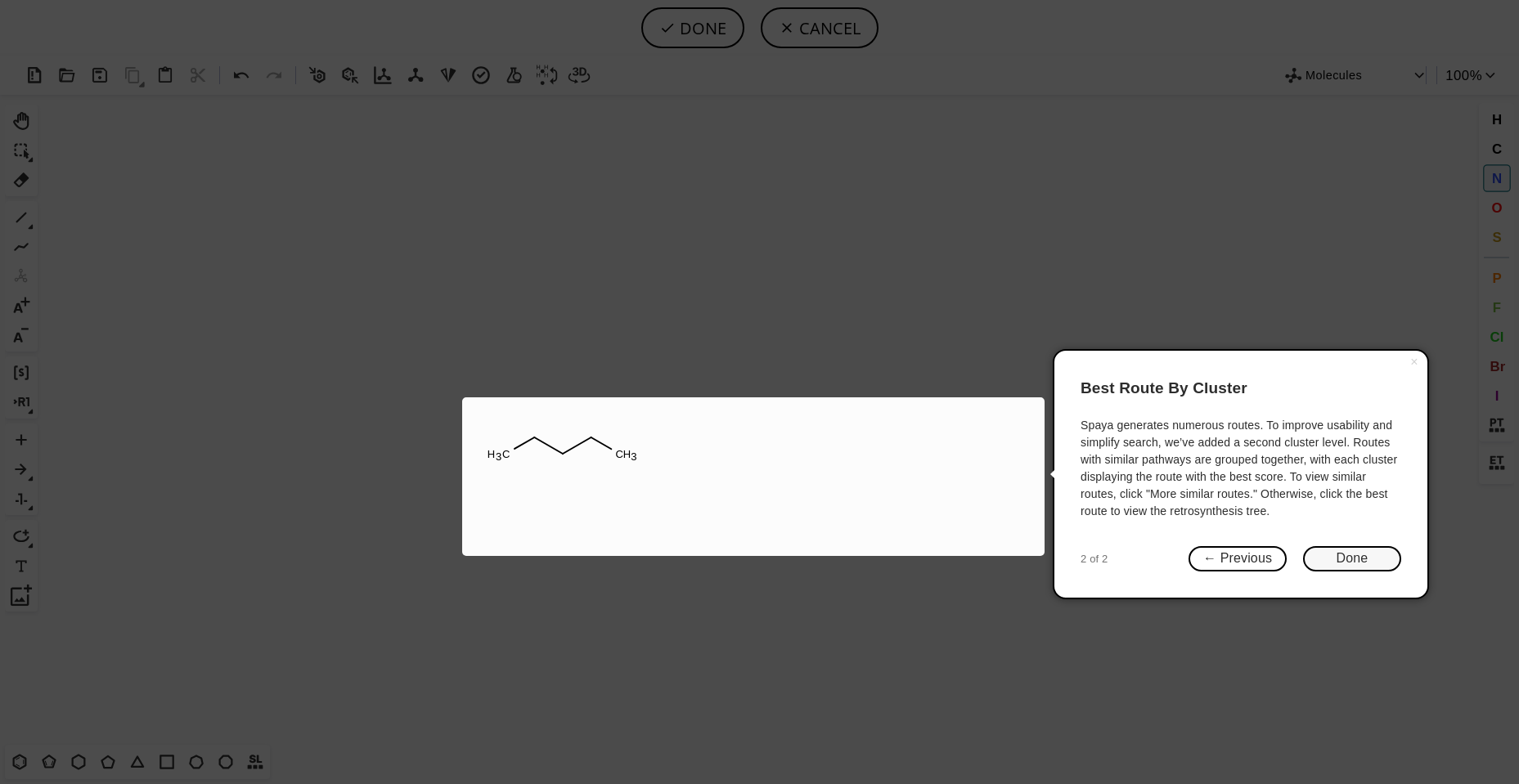
click at [1363, 571] on button "Done" at bounding box center [1352, 559] width 98 height 25
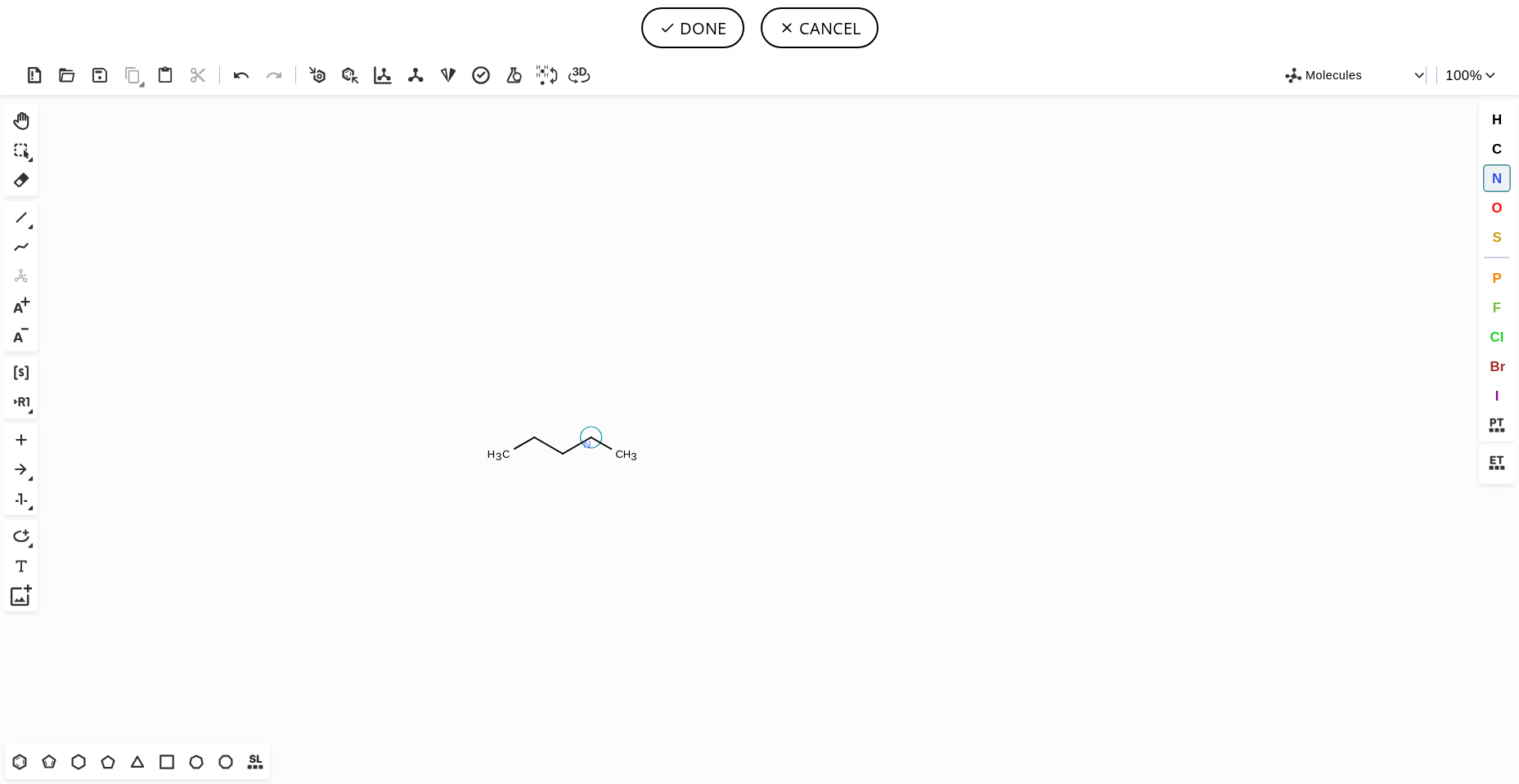
click at [588, 444] on tspan "N" at bounding box center [588, 444] width 8 height 13
click at [14, 215] on icon at bounding box center [21, 217] width 21 height 21
click at [14, 766] on icon at bounding box center [20, 761] width 14 height 15
click at [712, 33] on button "DONE" at bounding box center [693, 28] width 103 height 41
type input "C1C=CC=CC=1CN(C)C"
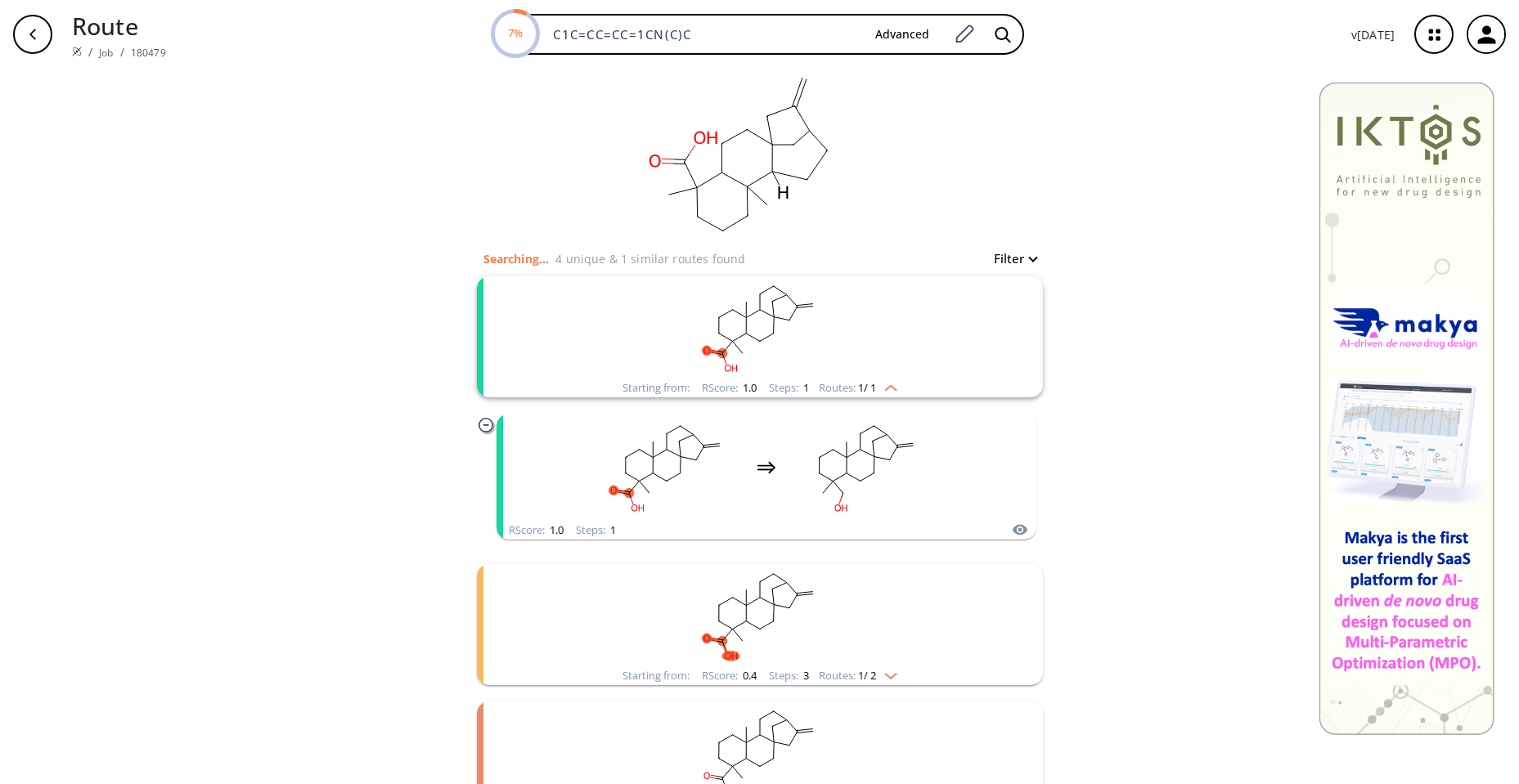
click at [845, 374] on rect "clusters" at bounding box center [760, 327] width 426 height 102
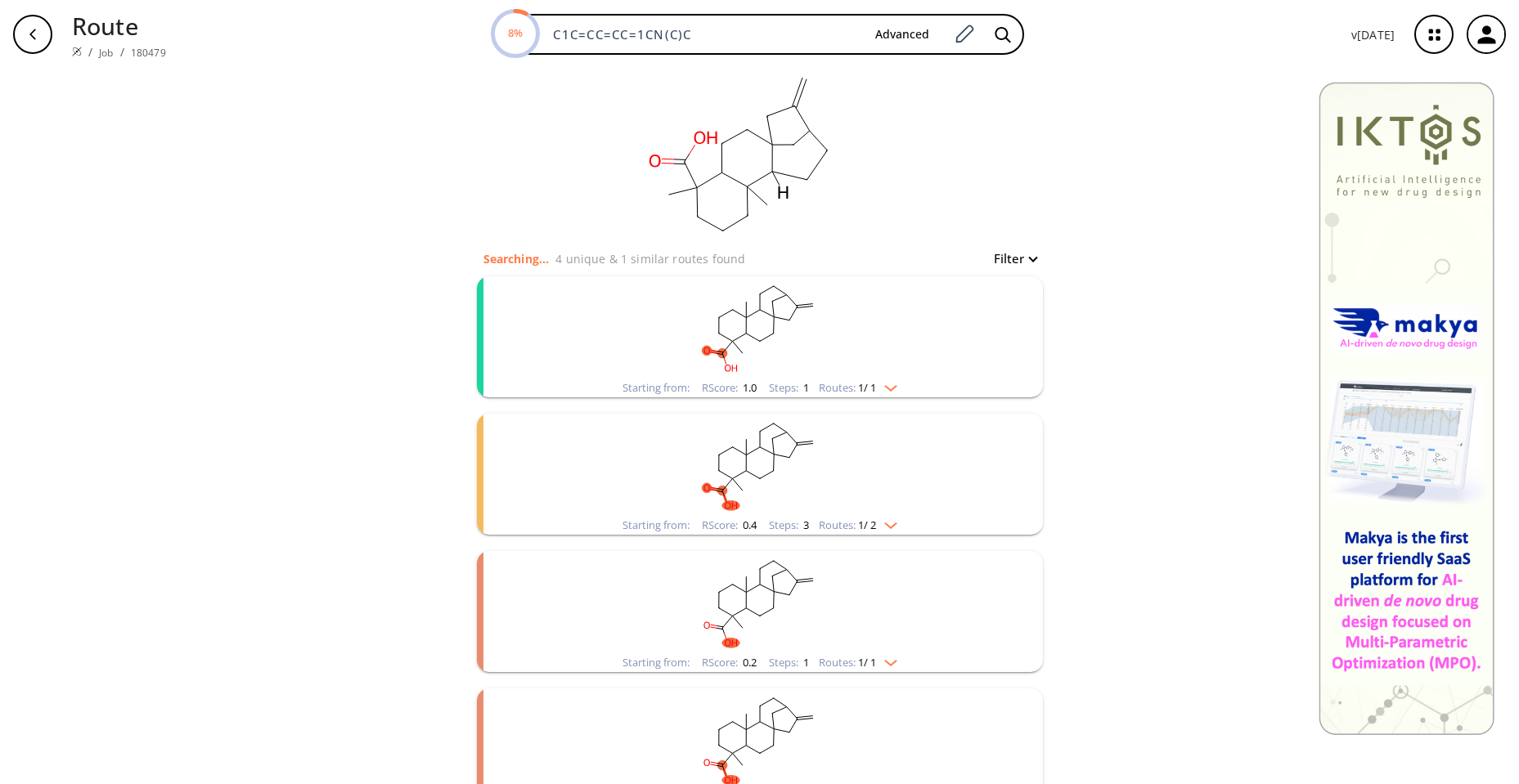
click at [845, 374] on rect "clusters" at bounding box center [760, 327] width 426 height 102
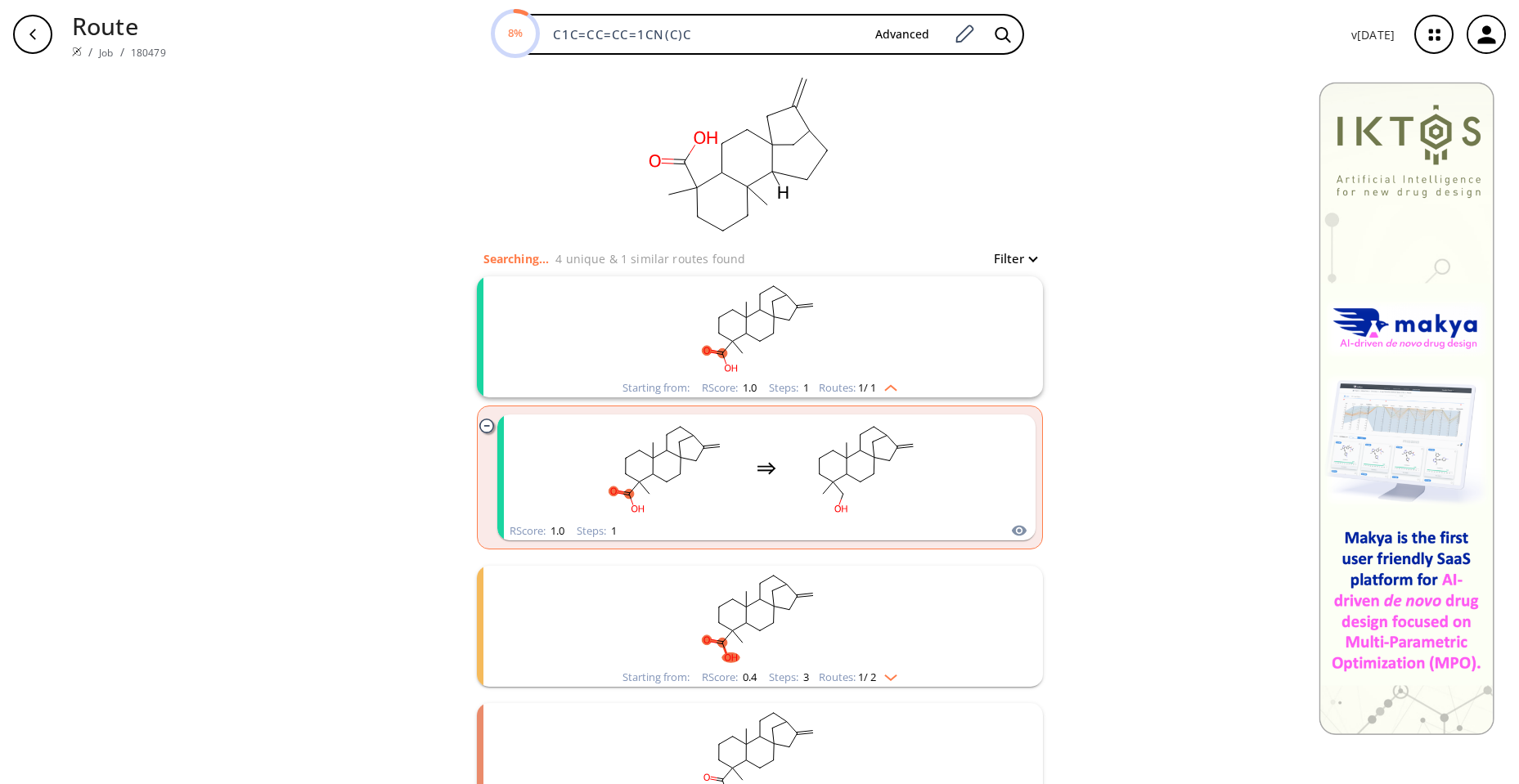
click at [845, 374] on rect "clusters" at bounding box center [760, 327] width 426 height 102
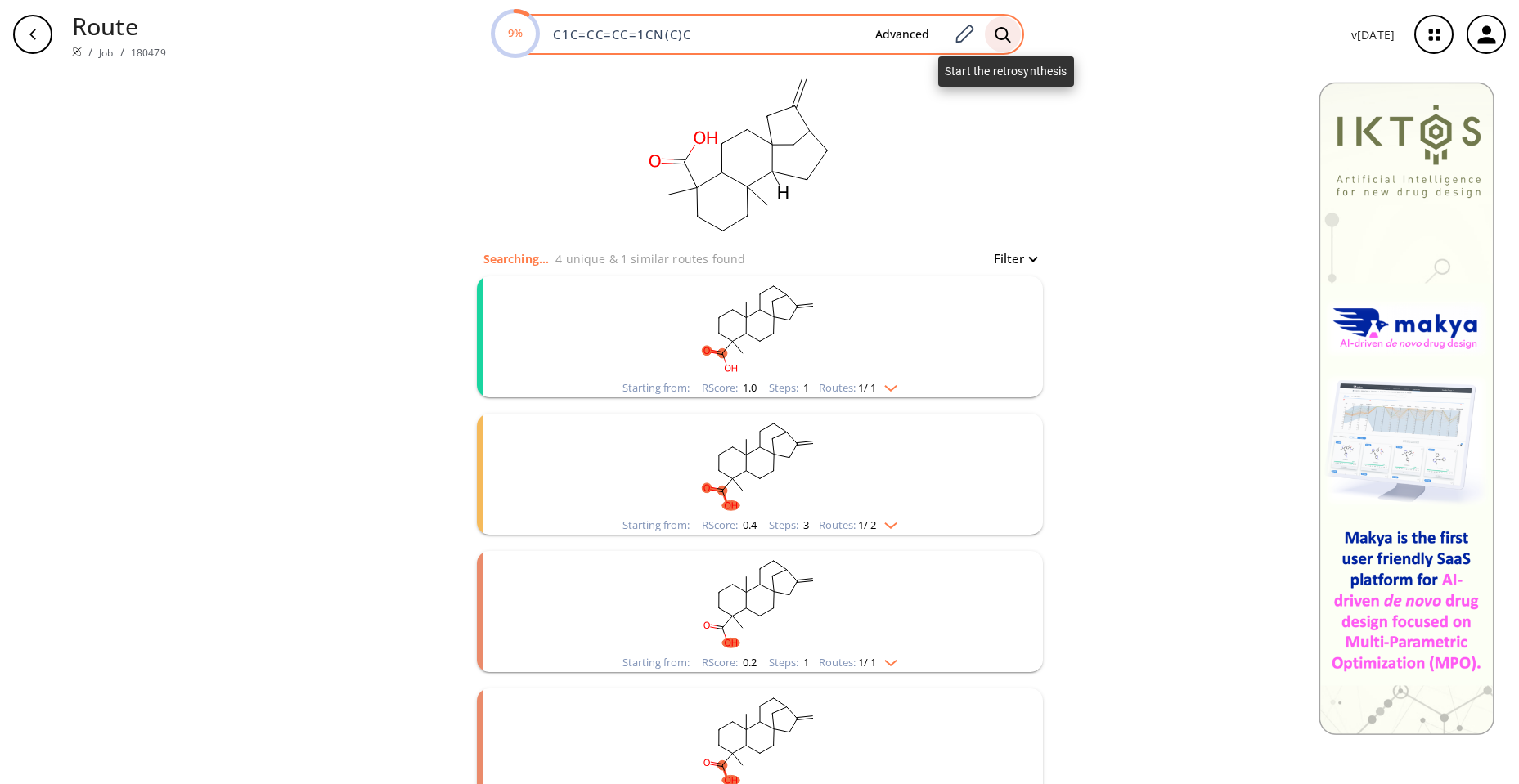
click at [1010, 42] on icon at bounding box center [1002, 35] width 16 height 17
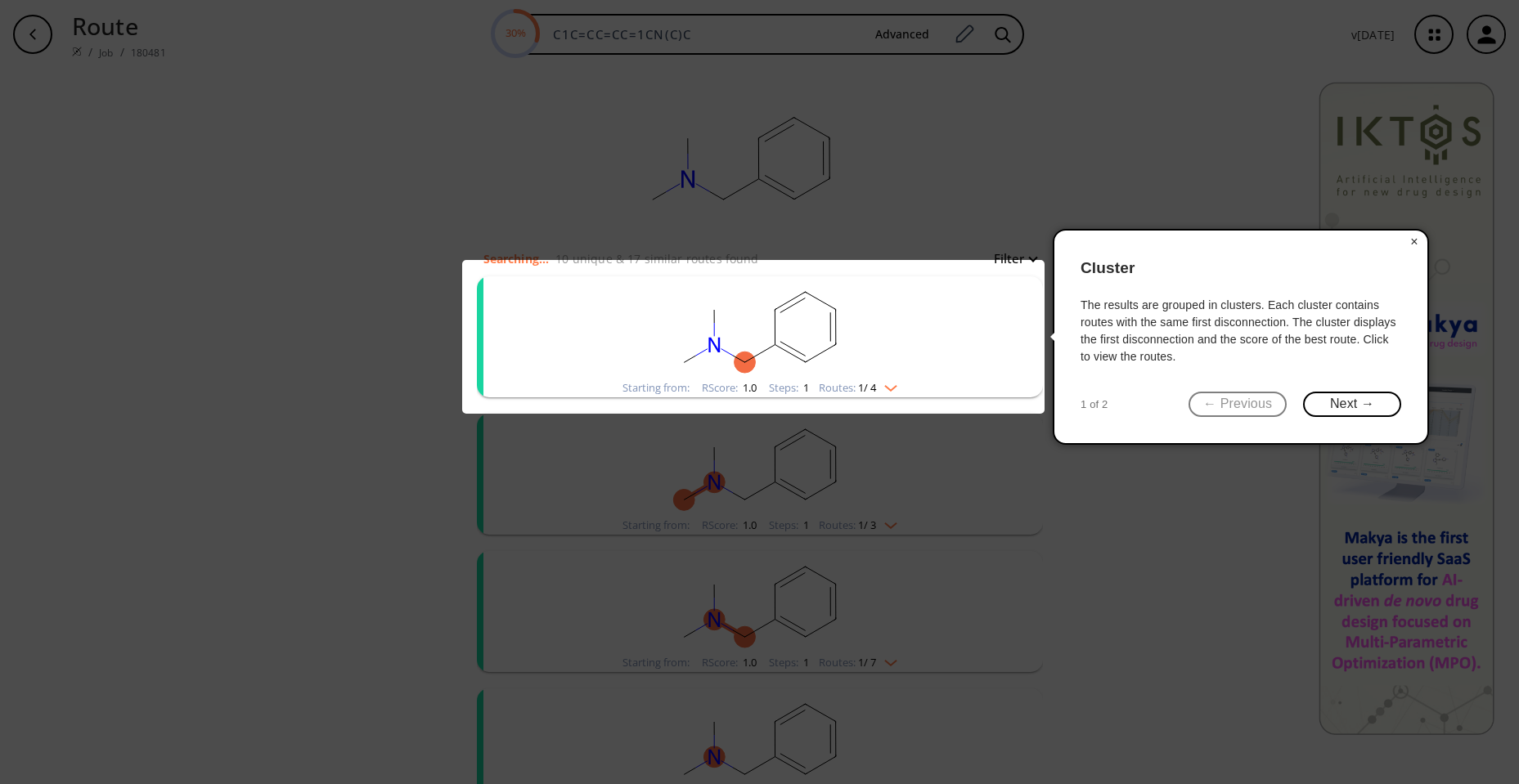
click at [1407, 402] on div "× Cluster The results are grouped in clusters. Each cluster contains routes wit…" at bounding box center [1241, 337] width 377 height 216
click at [1386, 406] on button "Next →" at bounding box center [1352, 404] width 98 height 25
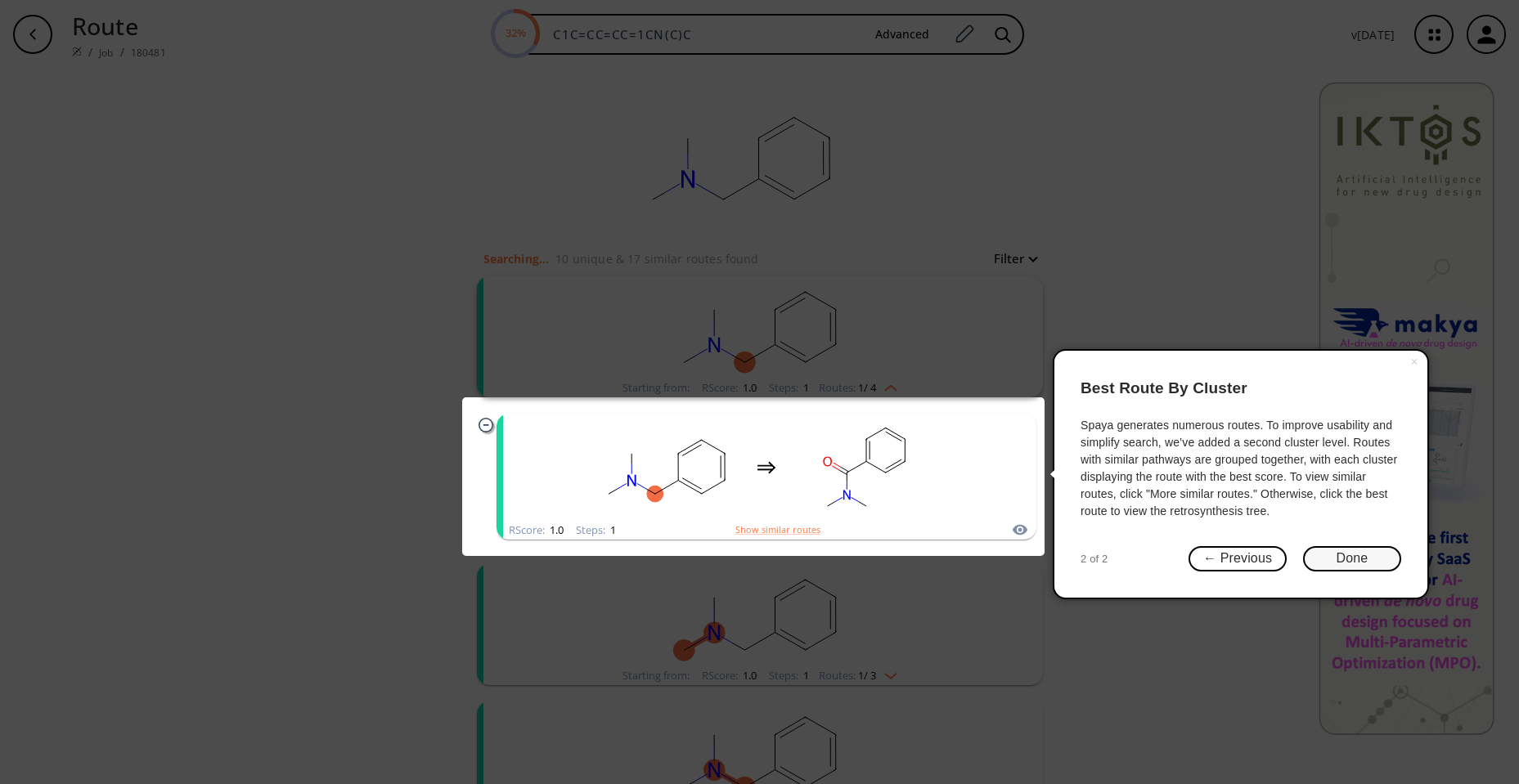
click at [1347, 568] on button "Done" at bounding box center [1352, 559] width 98 height 25
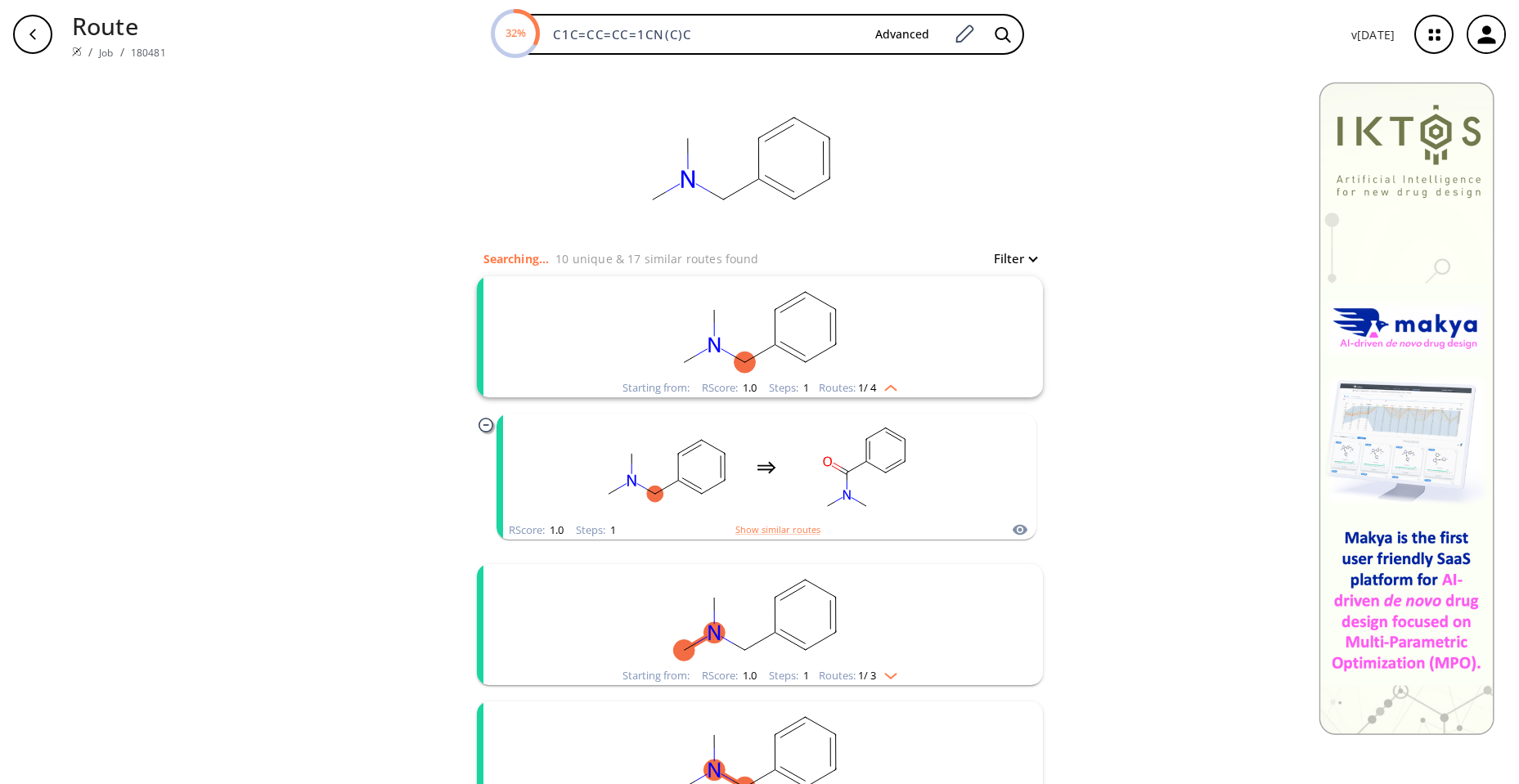
click at [697, 332] on rect "clusters" at bounding box center [760, 327] width 426 height 102
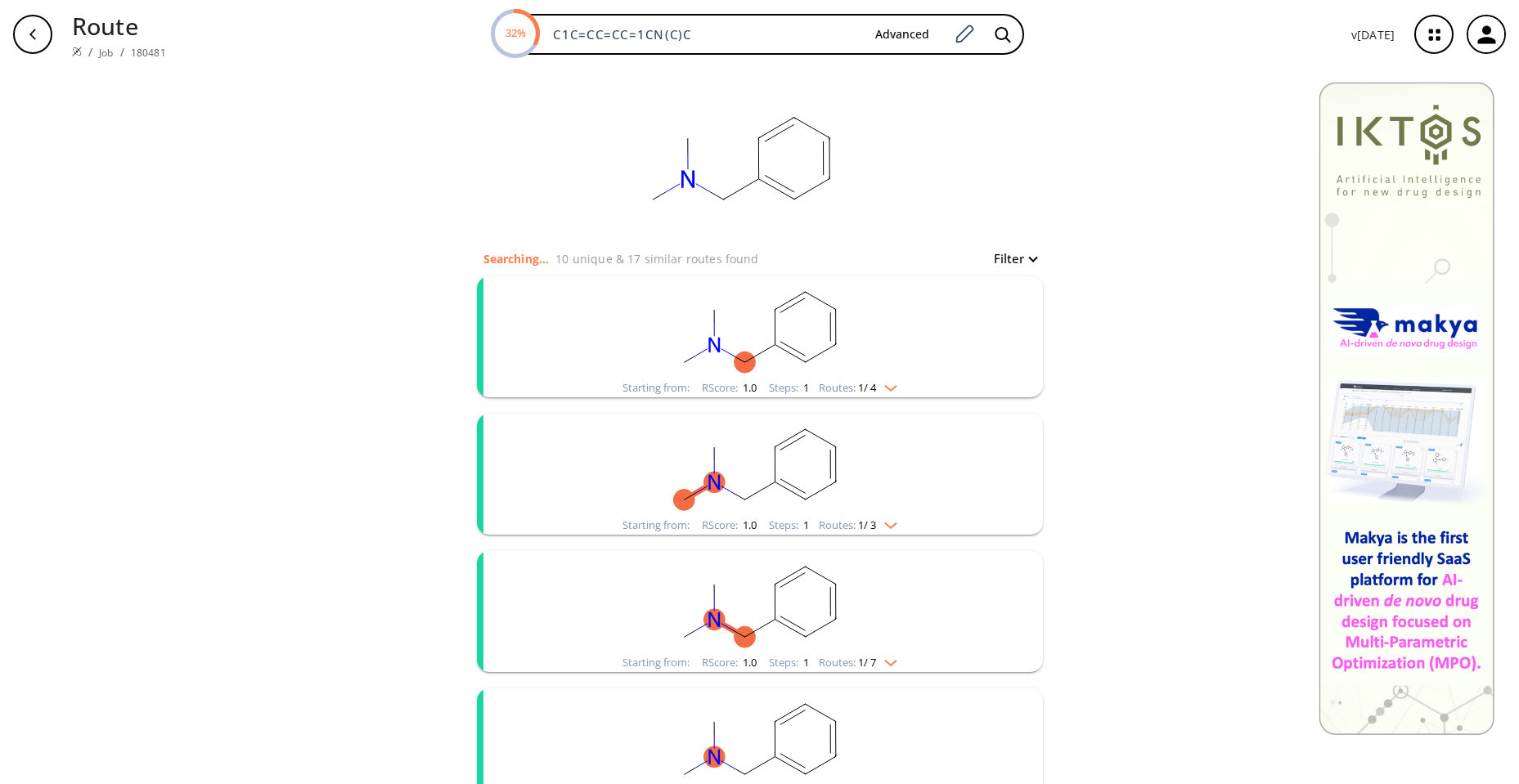
click at [767, 365] on rect "clusters" at bounding box center [760, 327] width 426 height 102
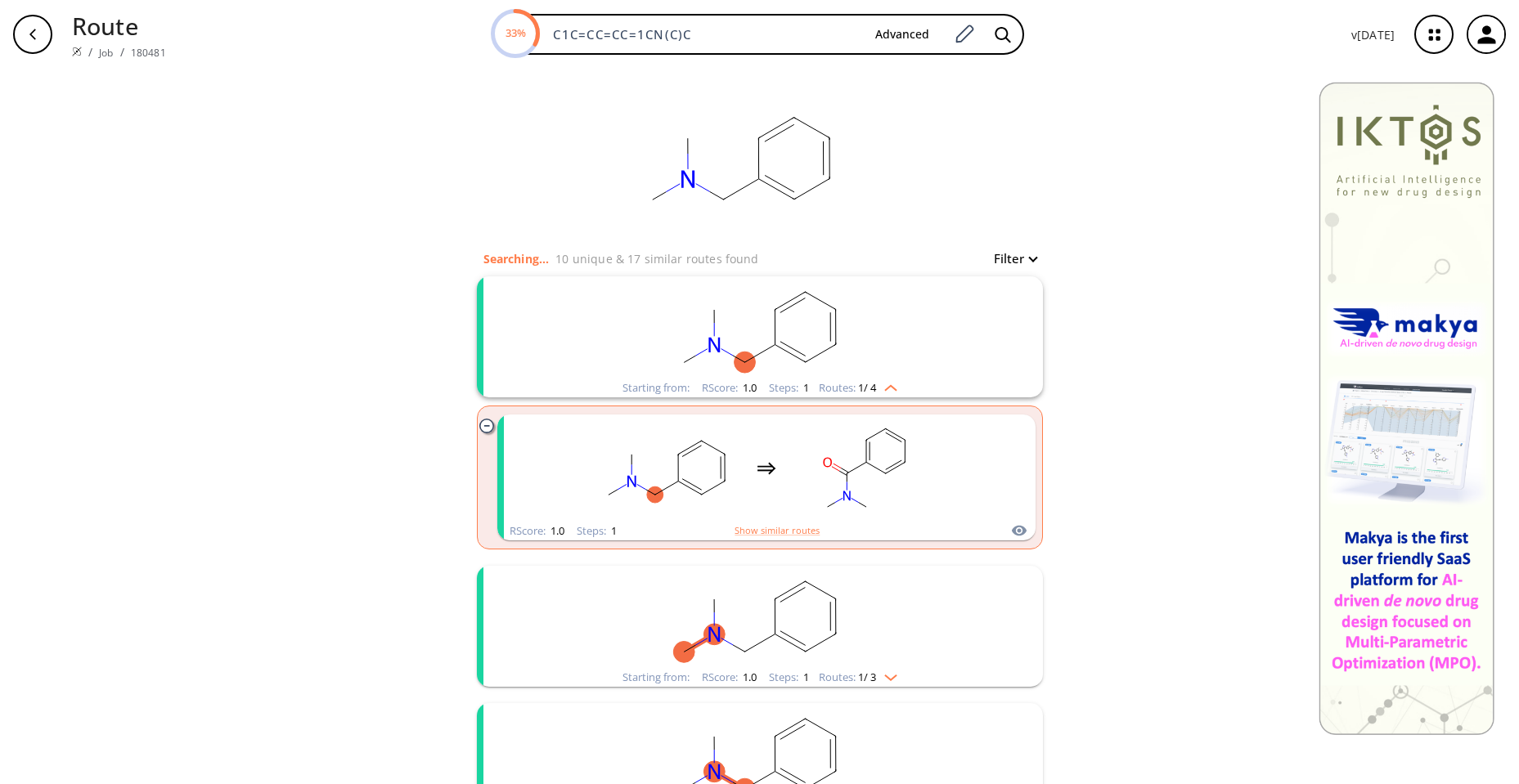
click at [864, 312] on rect "clusters" at bounding box center [760, 327] width 426 height 102
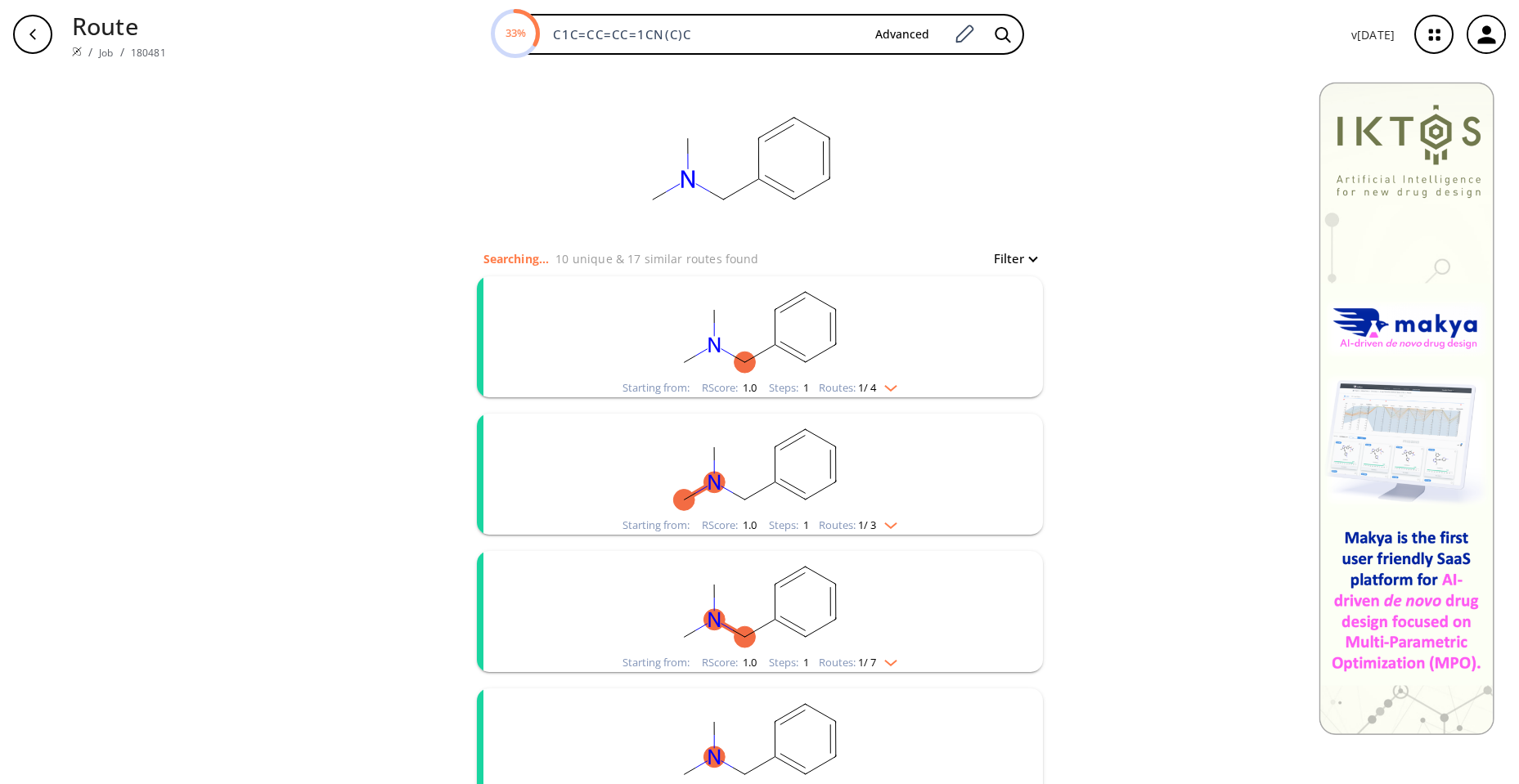
click at [864, 312] on rect "clusters" at bounding box center [760, 327] width 426 height 102
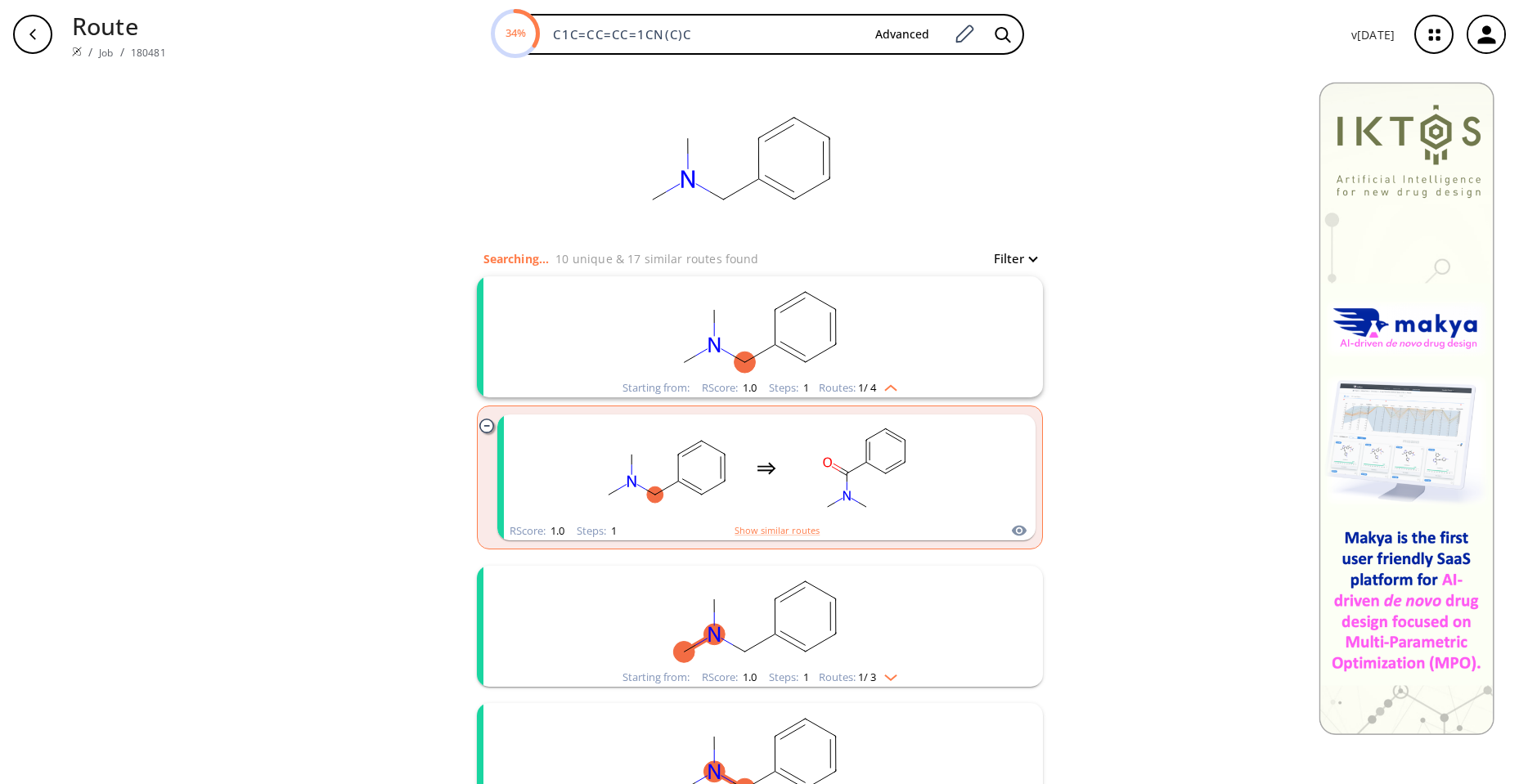
click at [789, 354] on rect "clusters" at bounding box center [760, 327] width 426 height 102
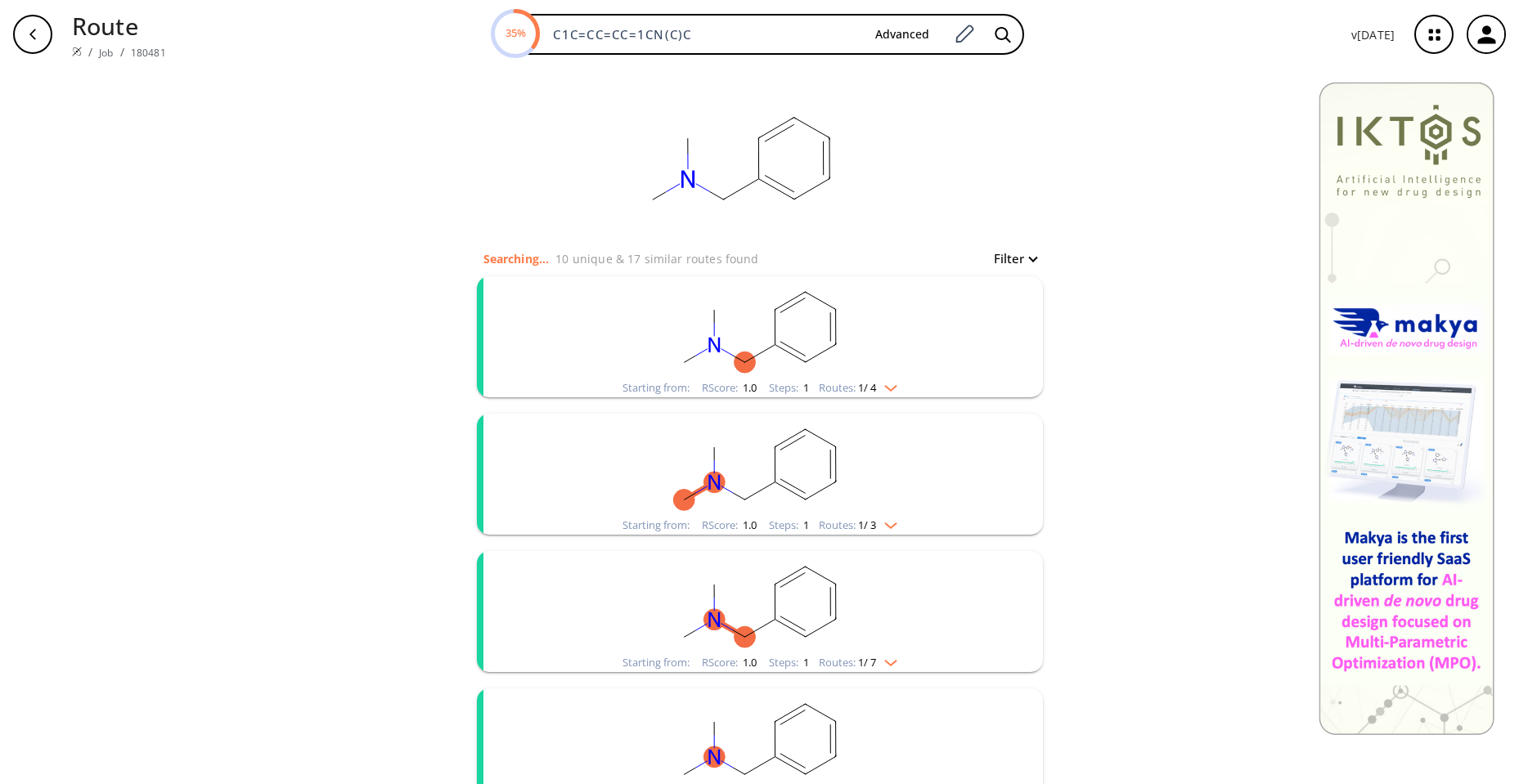
click at [817, 362] on rect "clusters" at bounding box center [760, 327] width 426 height 102
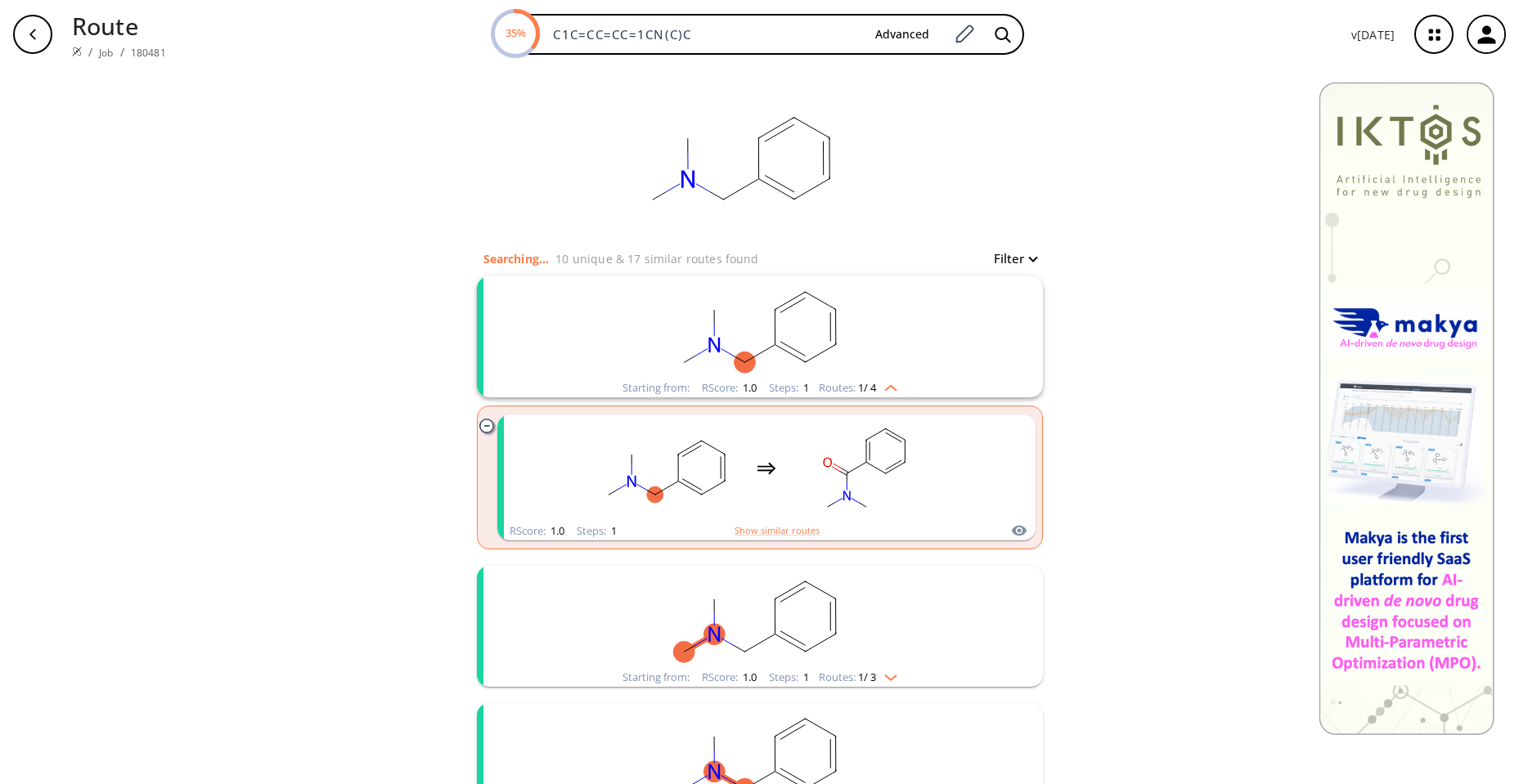
scroll to position [164, 0]
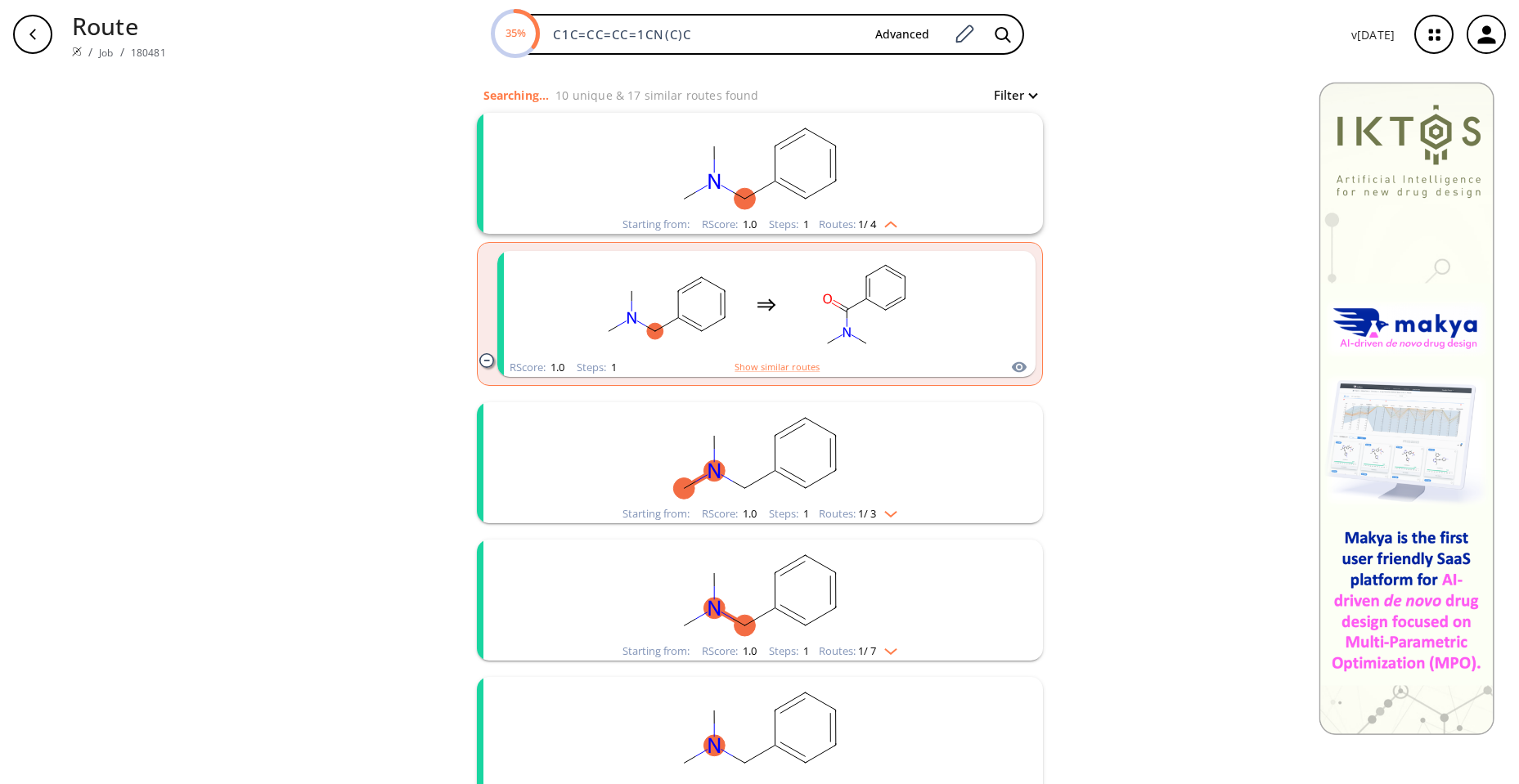
click at [781, 527] on li "Starting from: RScore : 1.0 Steps : 1 Routes: 1 / 3" at bounding box center [760, 462] width 566 height 138
click at [768, 499] on rect "clusters" at bounding box center [760, 453] width 426 height 102
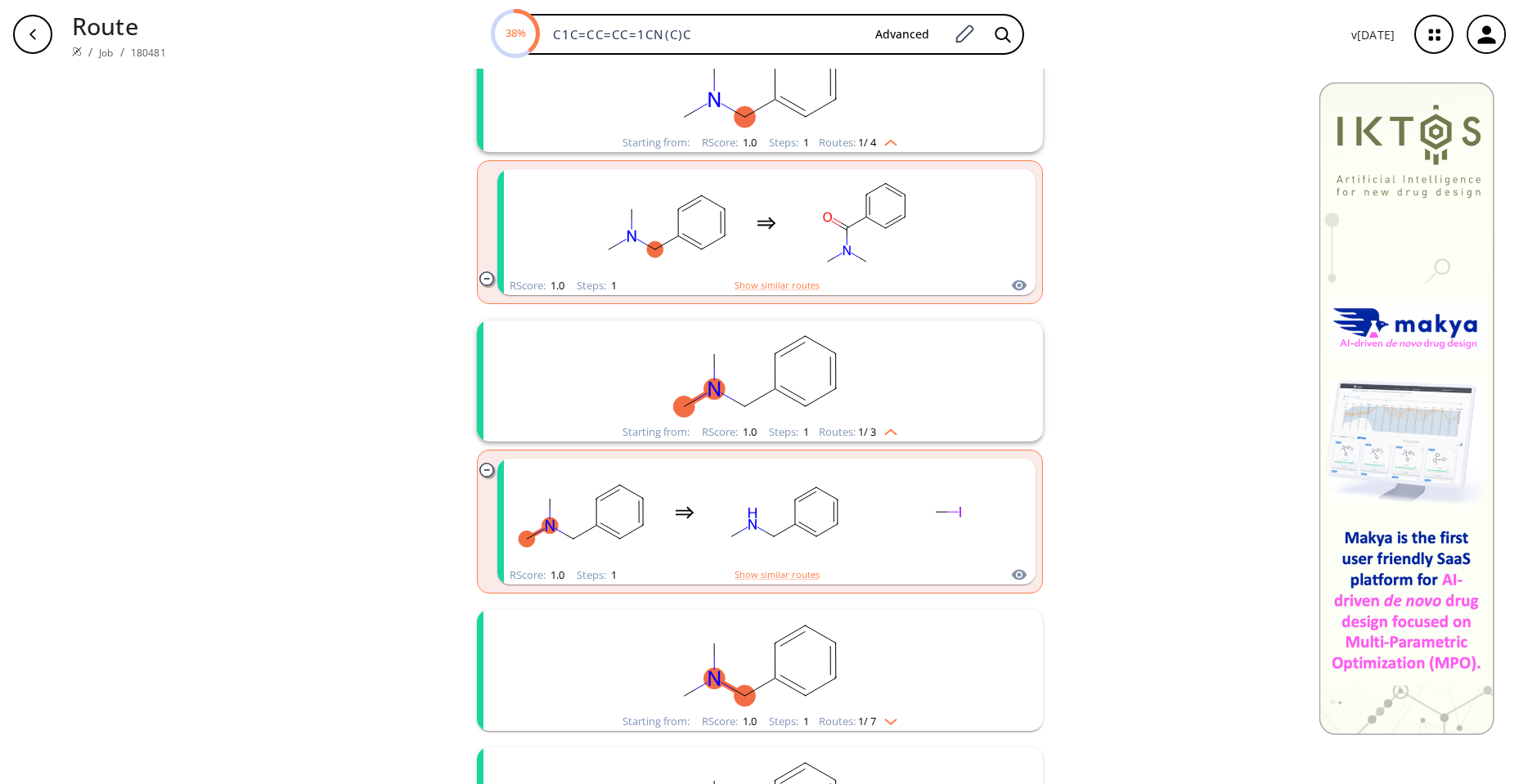
scroll to position [0, 0]
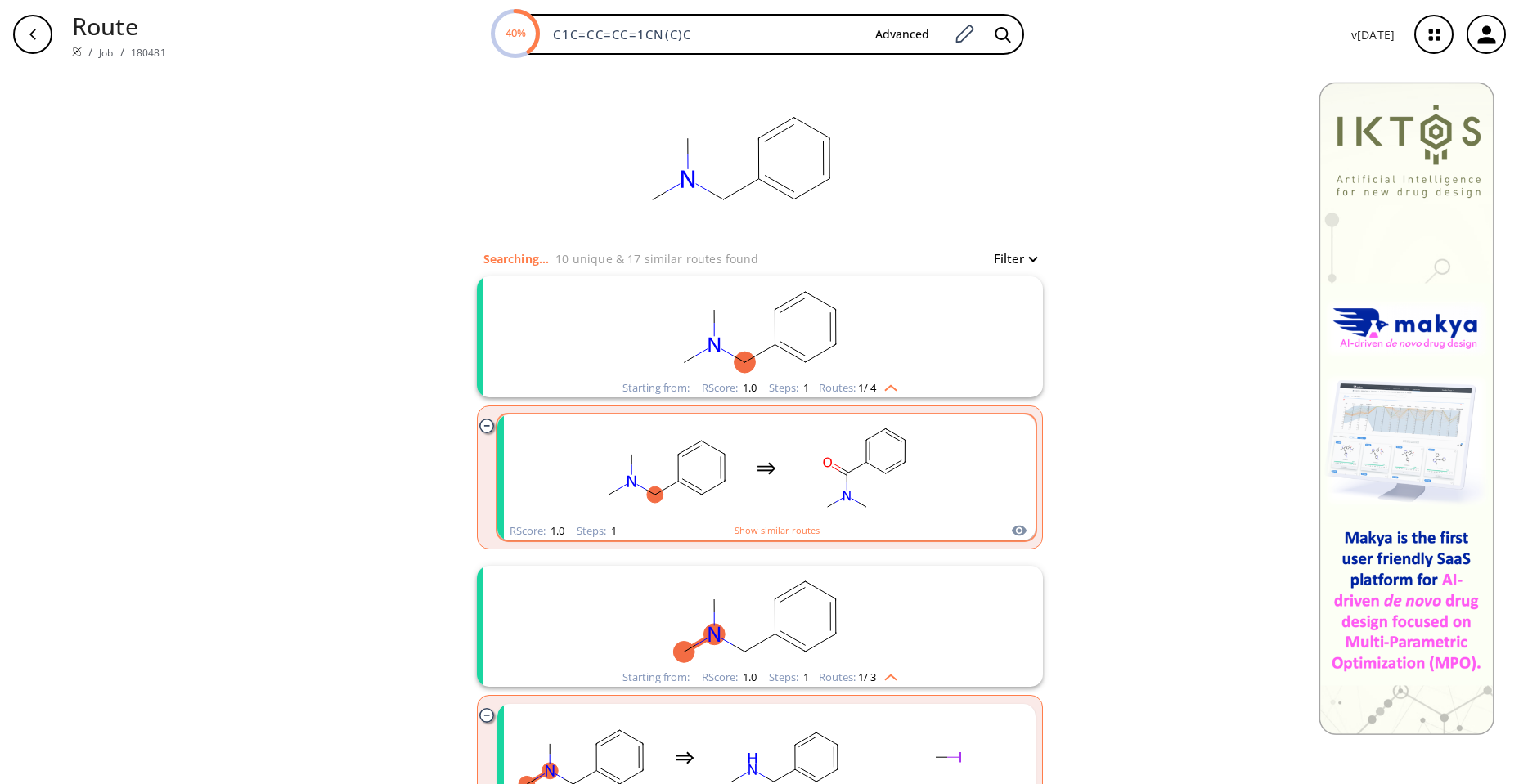
click at [769, 527] on button "Show similar routes" at bounding box center [777, 530] width 85 height 14
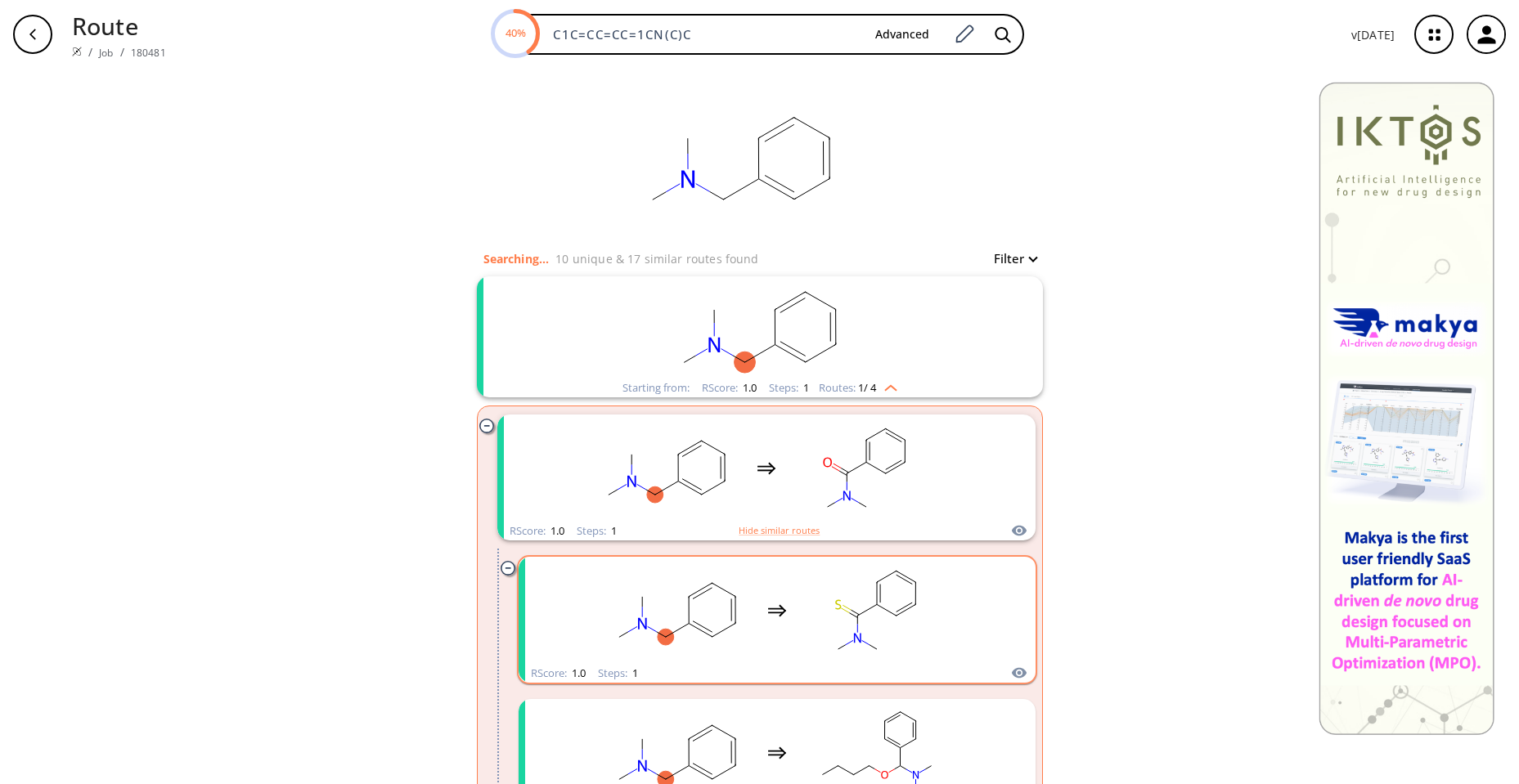
scroll to position [246, 0]
